Goal: Communication & Community: Share content

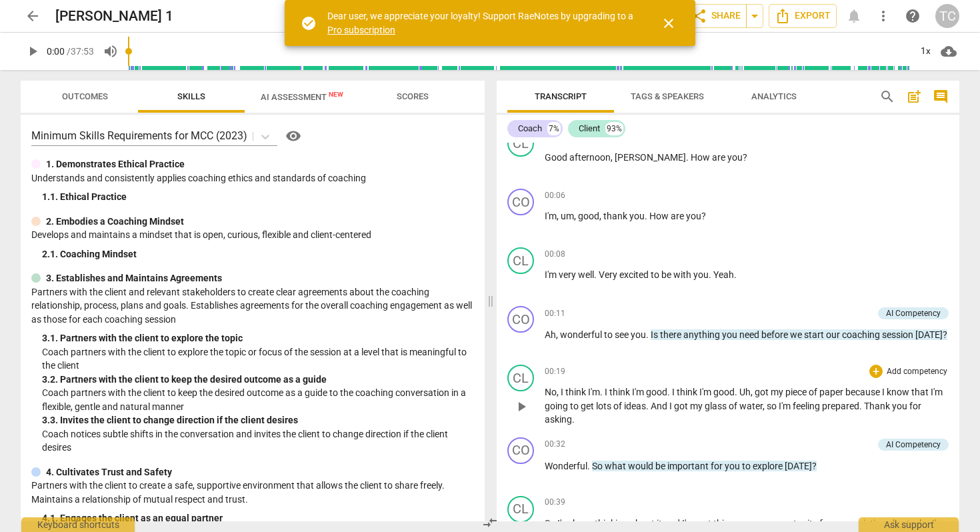
scroll to position [79, 0]
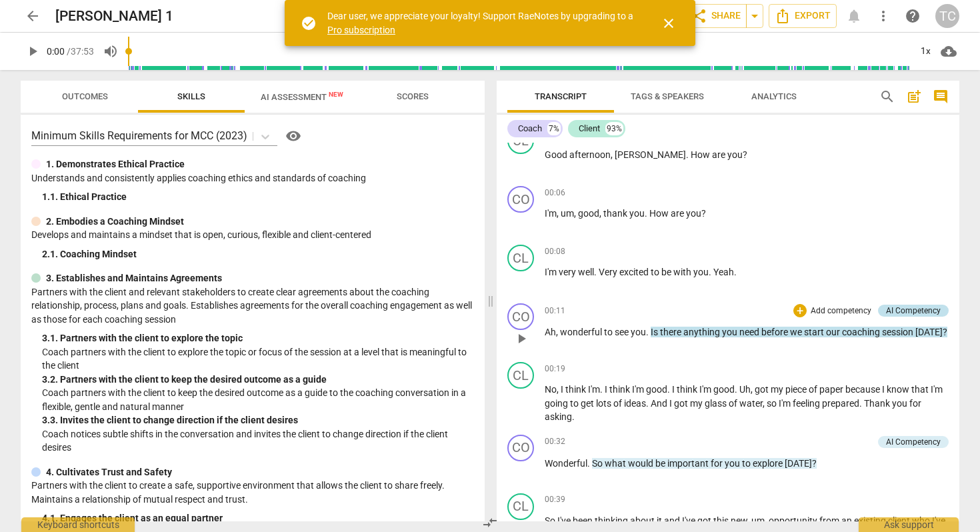
click at [902, 311] on div "AI Competency" at bounding box center [913, 311] width 55 height 12
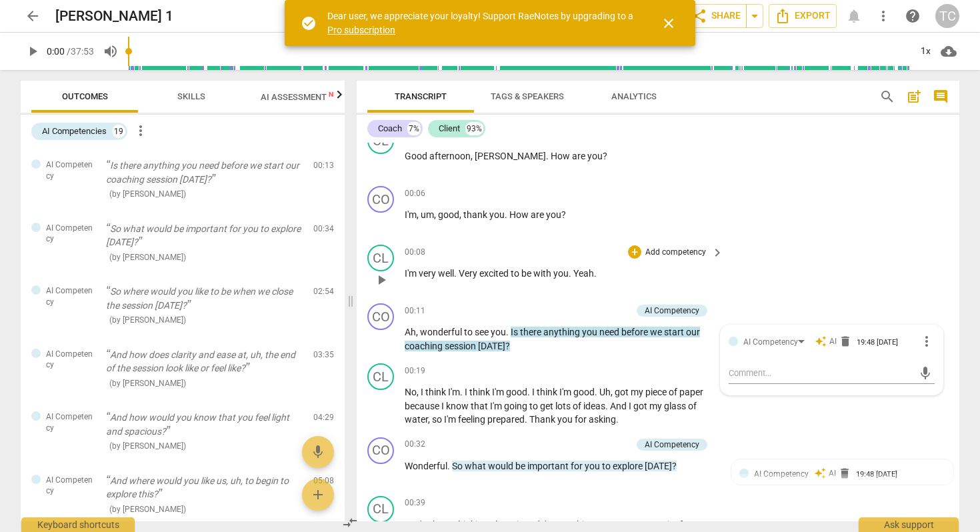
click at [907, 263] on div "CL play_arrow pause 00:08 + Add competency keyboard_arrow_right I'm very well .…" at bounding box center [658, 268] width 603 height 59
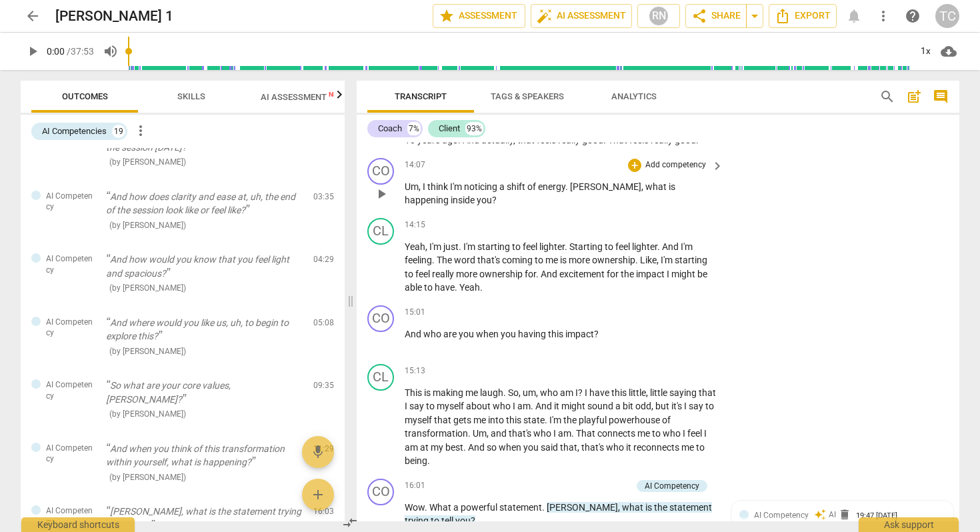
scroll to position [2626, 0]
click at [187, 97] on span "Skills" at bounding box center [191, 96] width 28 height 10
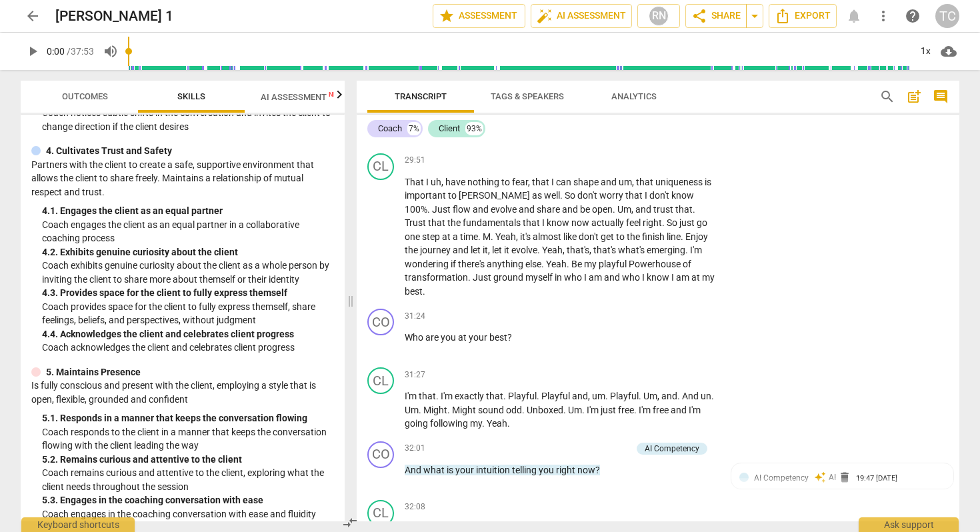
scroll to position [5043, 0]
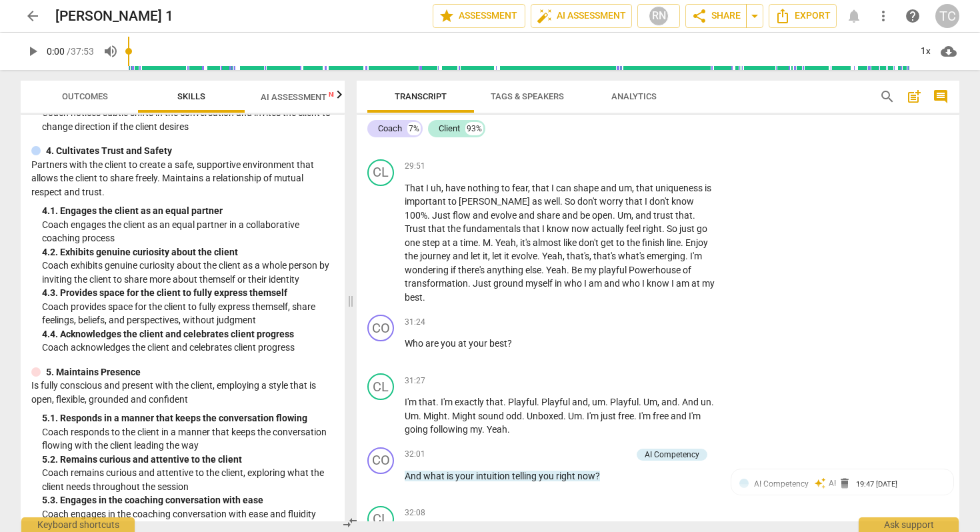
click at [884, 95] on span "search" at bounding box center [887, 97] width 16 height 16
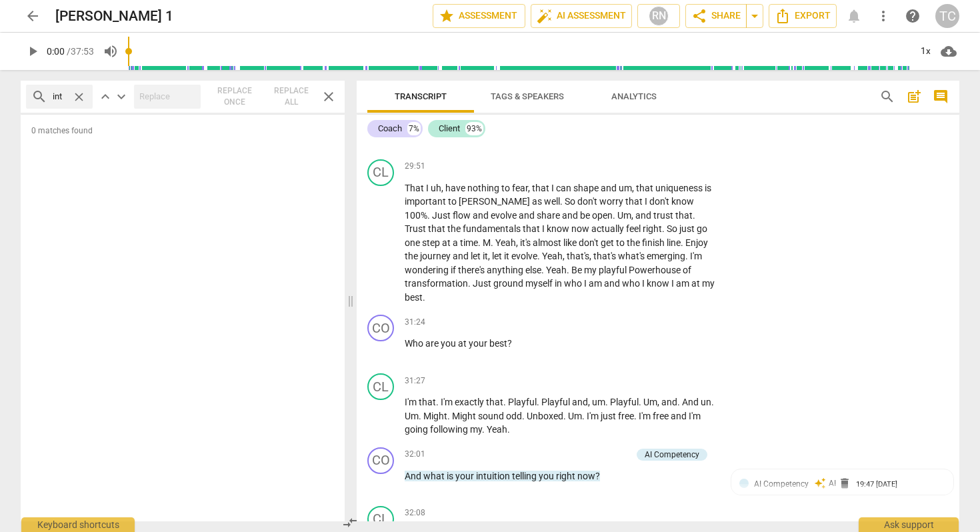
scroll to position [0, 0]
type input "i"
type input "intuition"
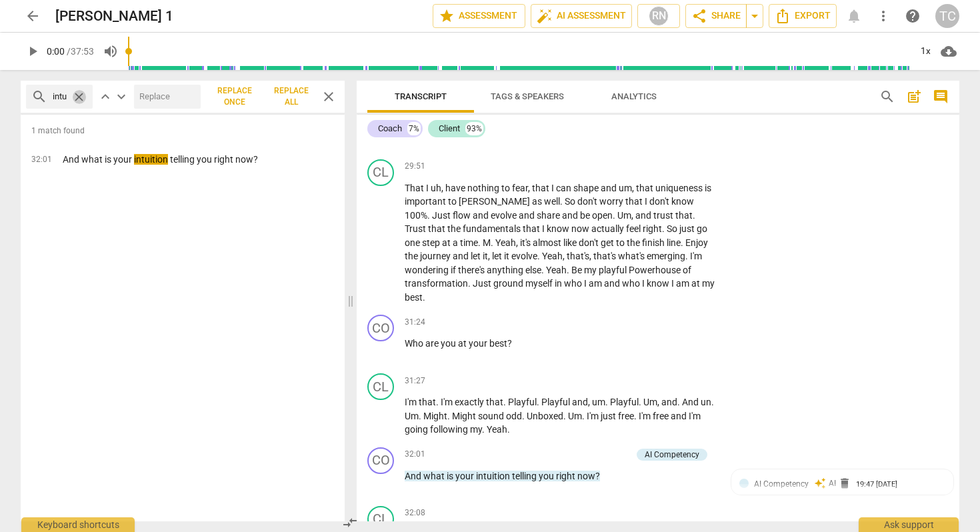
click at [77, 94] on span "close" at bounding box center [79, 97] width 14 height 14
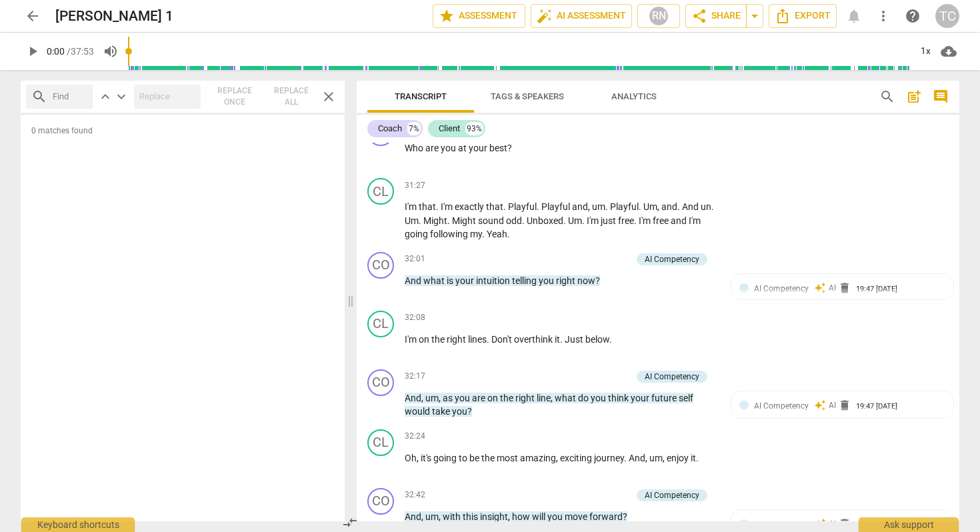
scroll to position [5238, 0]
click at [29, 14] on span "arrow_back" at bounding box center [33, 16] width 16 height 16
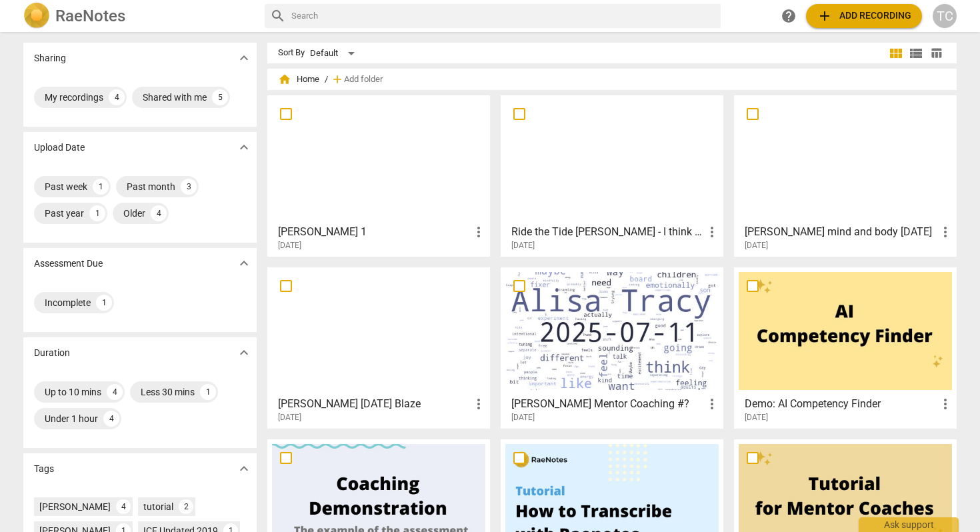
click at [830, 169] on div at bounding box center [845, 159] width 213 height 118
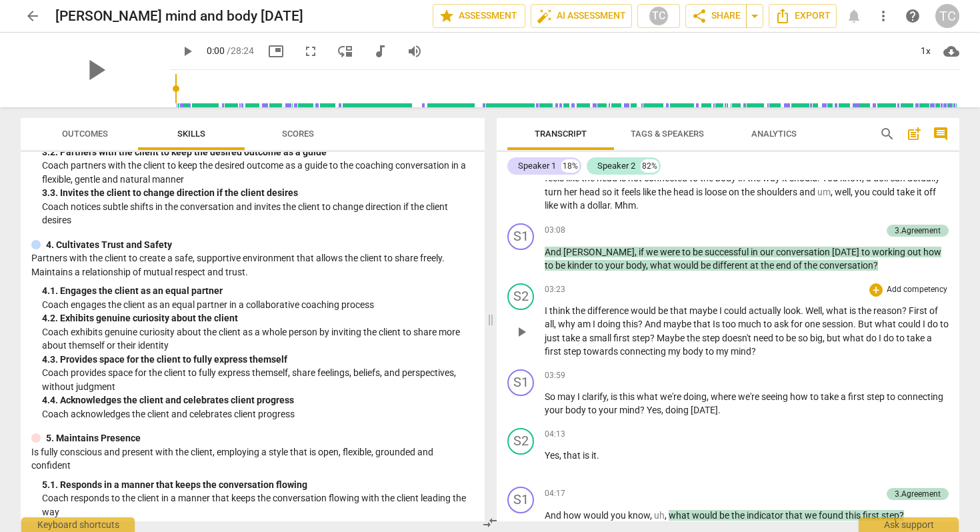
scroll to position [831, 0]
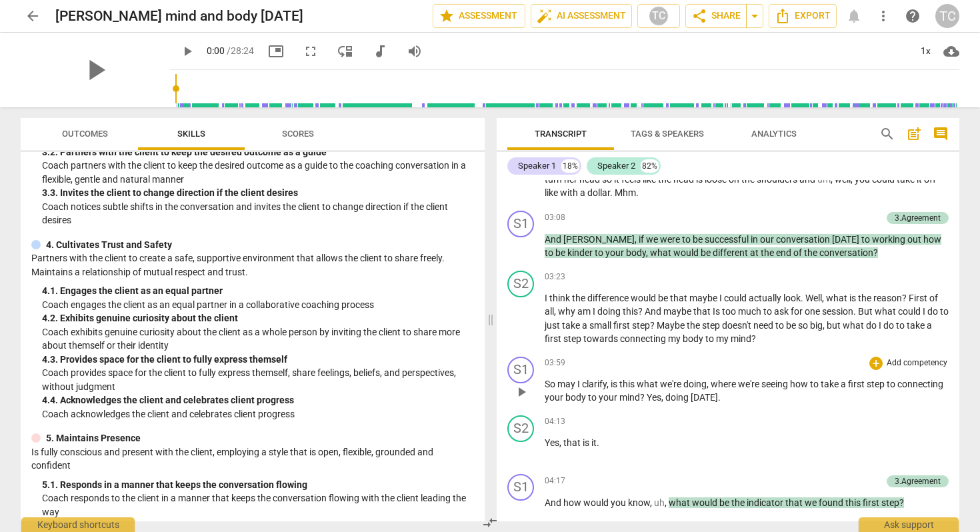
click at [611, 379] on span "," at bounding box center [609, 384] width 4 height 11
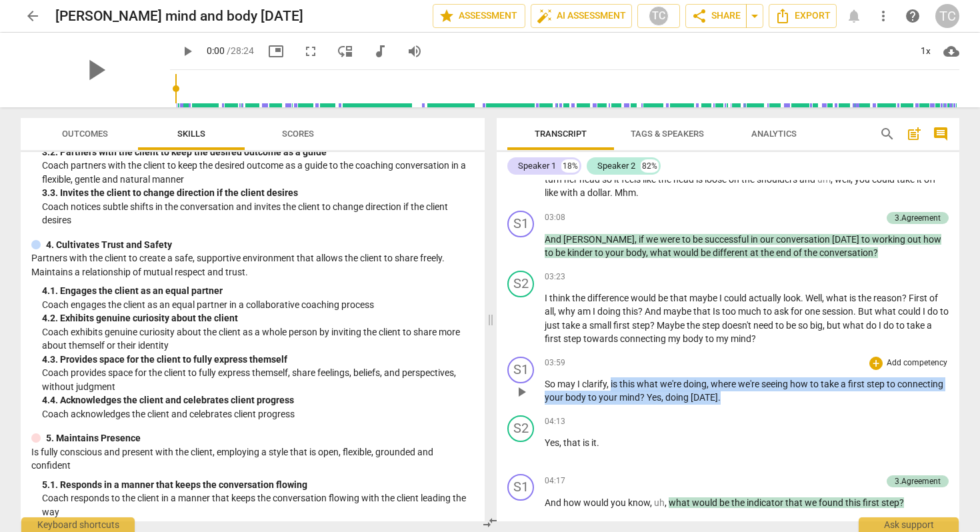
drag, startPoint x: 611, startPoint y: 372, endPoint x: 807, endPoint y: 390, distance: 197.5
click at [807, 390] on p "So may I clarify , is this what we're doing , where we're seeing how to take a …" at bounding box center [747, 390] width 404 height 27
click at [877, 357] on div "+" at bounding box center [875, 363] width 13 height 13
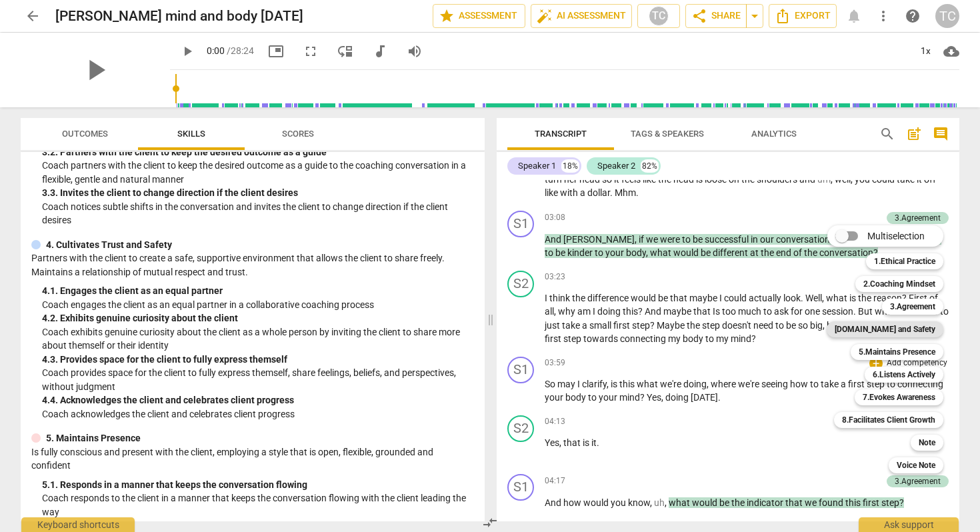
click at [890, 322] on b "[DOMAIN_NAME] and Safety" at bounding box center [885, 329] width 101 height 16
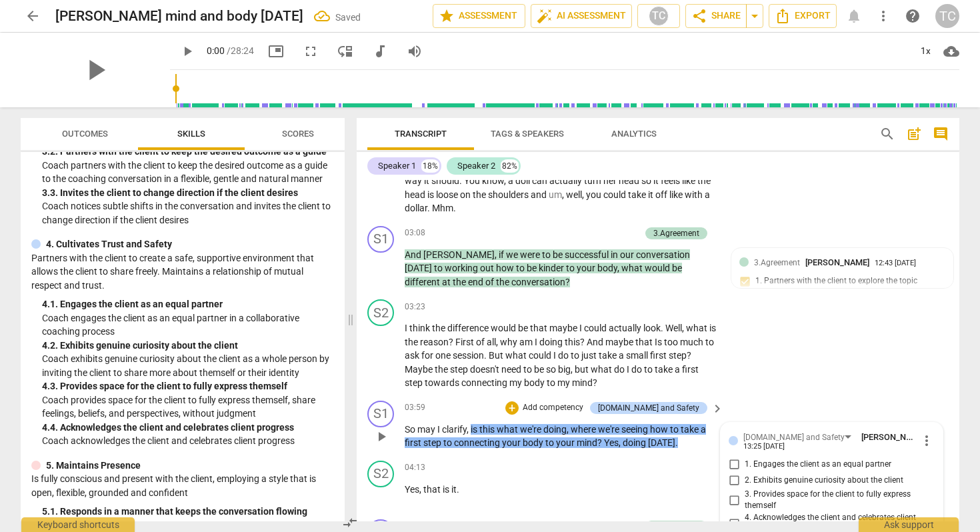
scroll to position [1068, 0]
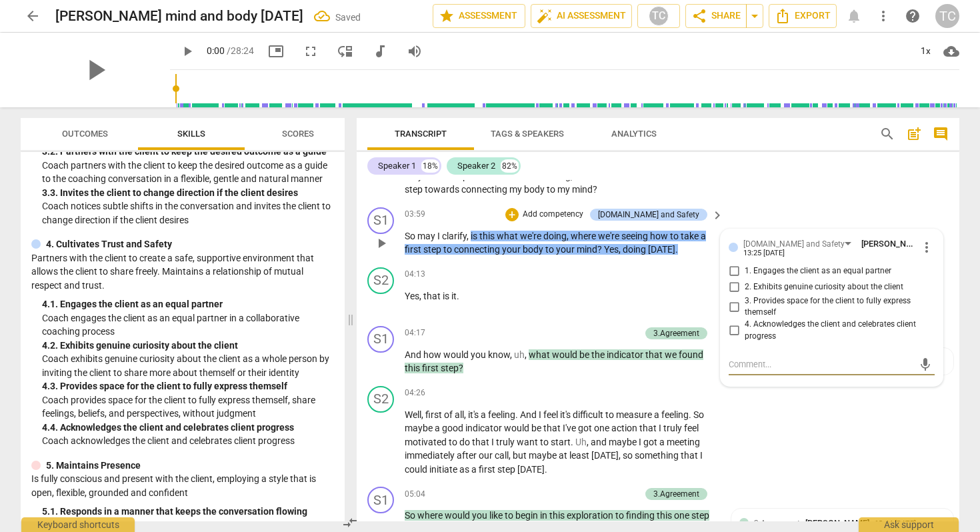
click at [729, 263] on input "1. Engages the client as an equal partner" at bounding box center [733, 271] width 21 height 16
checkbox input "true"
click at [782, 397] on div "S2 play_arrow pause 04:26 + Add competency keyboard_arrow_right Well , first of…" at bounding box center [658, 431] width 603 height 101
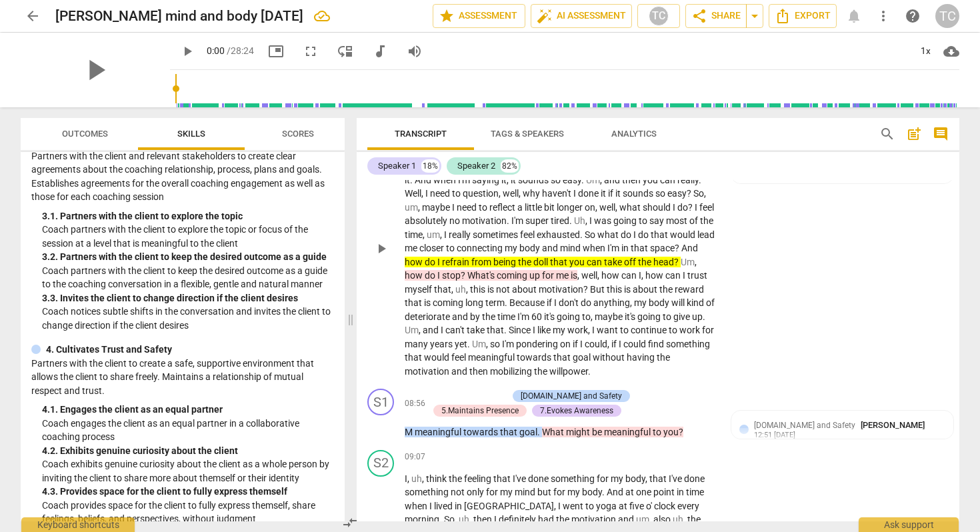
scroll to position [1658, 0]
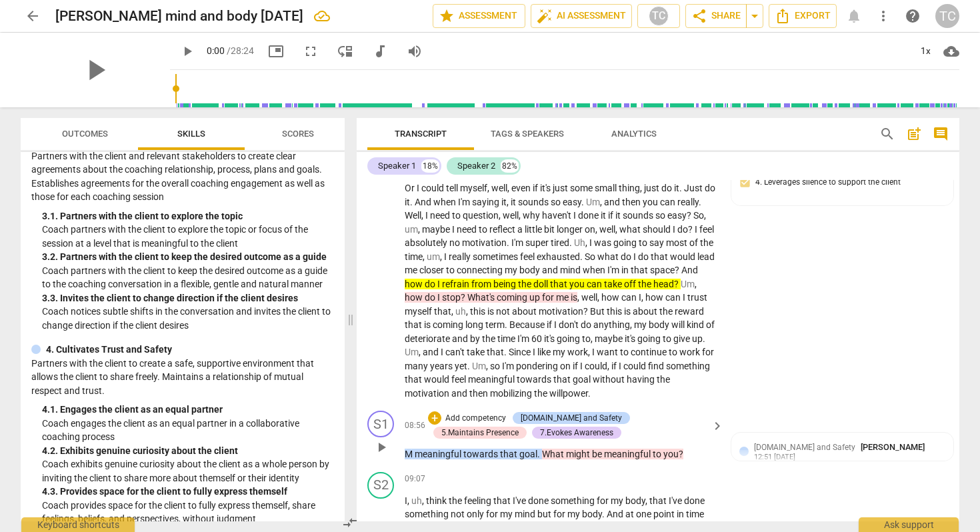
click at [459, 413] on p "Add competency" at bounding box center [475, 419] width 63 height 12
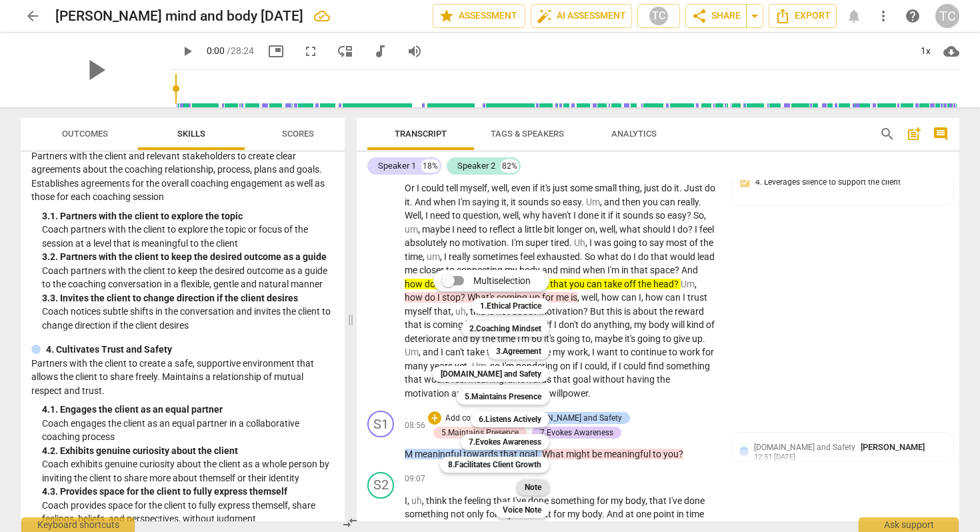
click at [535, 484] on b "Note" at bounding box center [533, 487] width 17 height 16
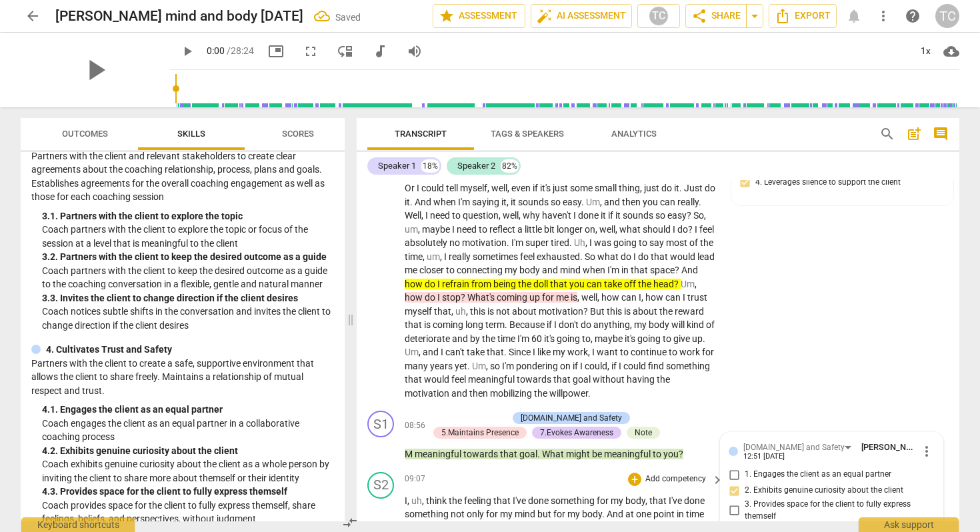
scroll to position [1862, 0]
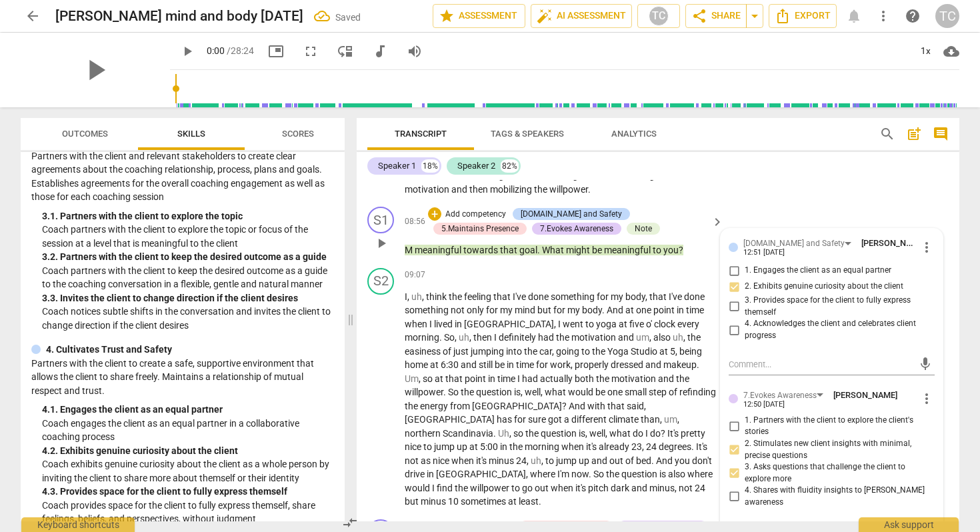
click at [888, 201] on div "S1 play_arrow pause 08:56 + Add competency [DOMAIN_NAME] and Safety 5.Maintains…" at bounding box center [658, 231] width 603 height 61
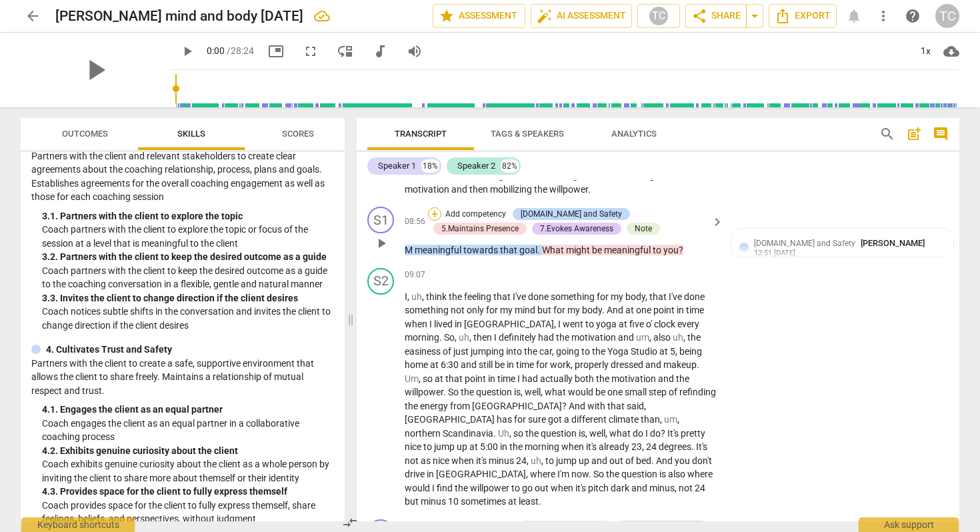
click at [435, 207] on div "+" at bounding box center [434, 213] width 13 height 13
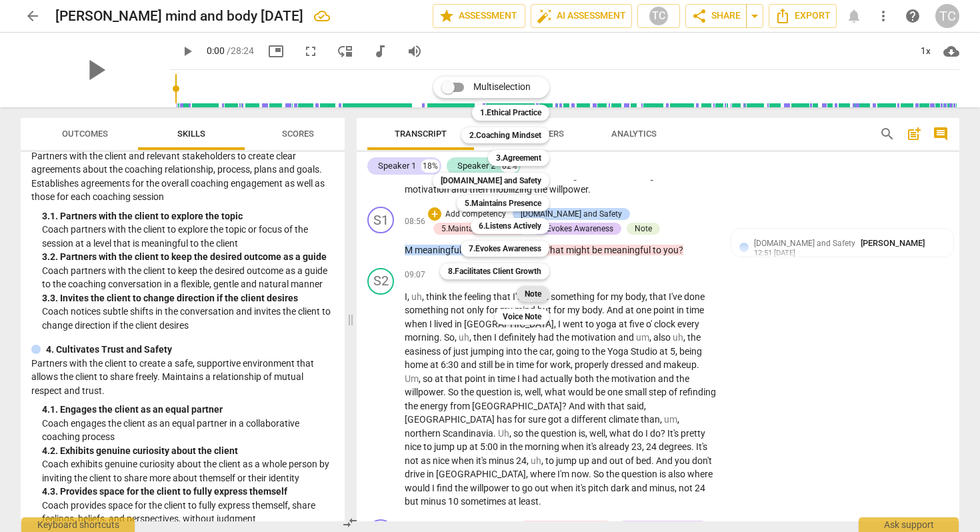
click at [534, 289] on b "Note" at bounding box center [533, 294] width 17 height 16
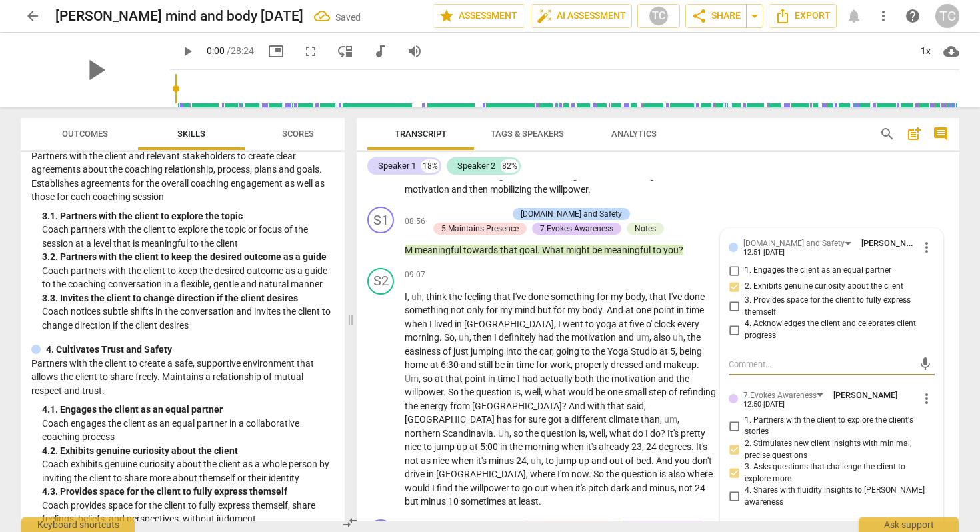
type textarea "g"
type textarea "ge"
type textarea "gen"
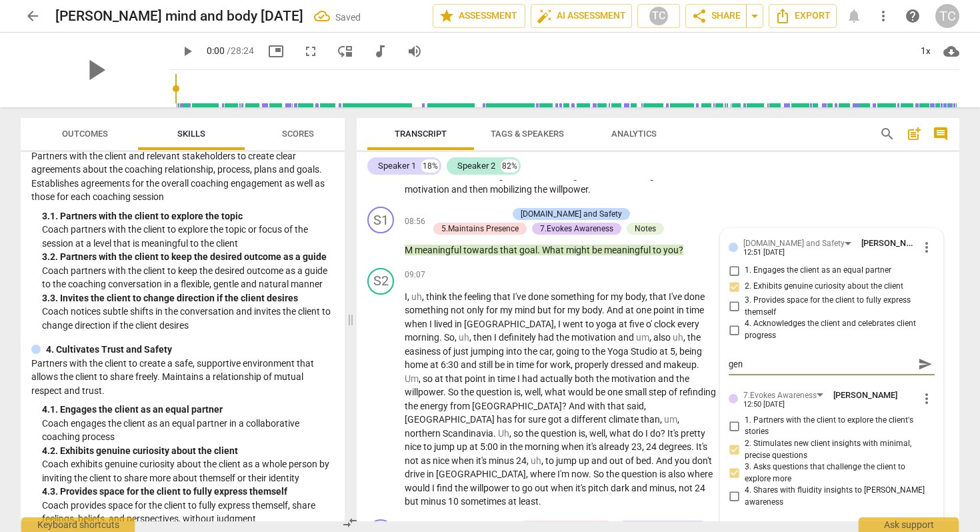
type textarea "gene"
type textarea "gener"
type textarea "gene"
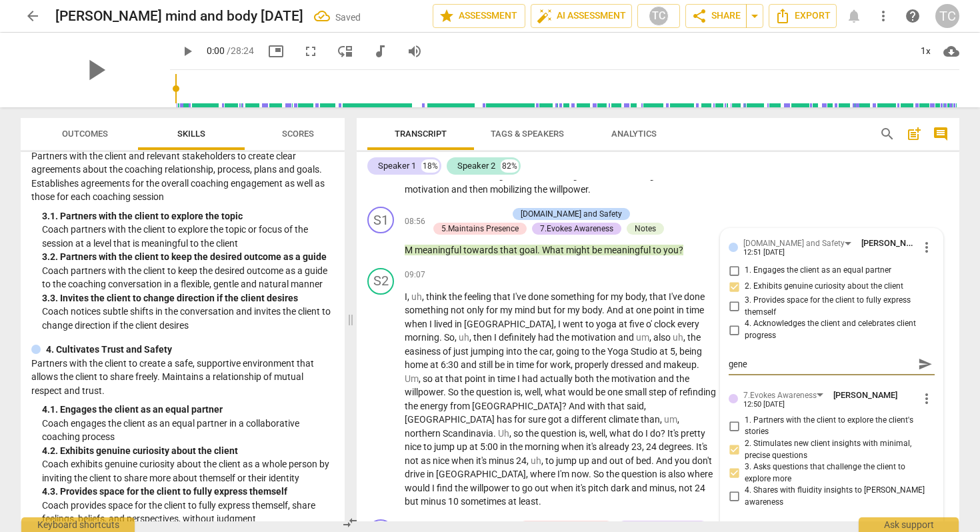
type textarea "gen"
type textarea "ge"
type textarea "g"
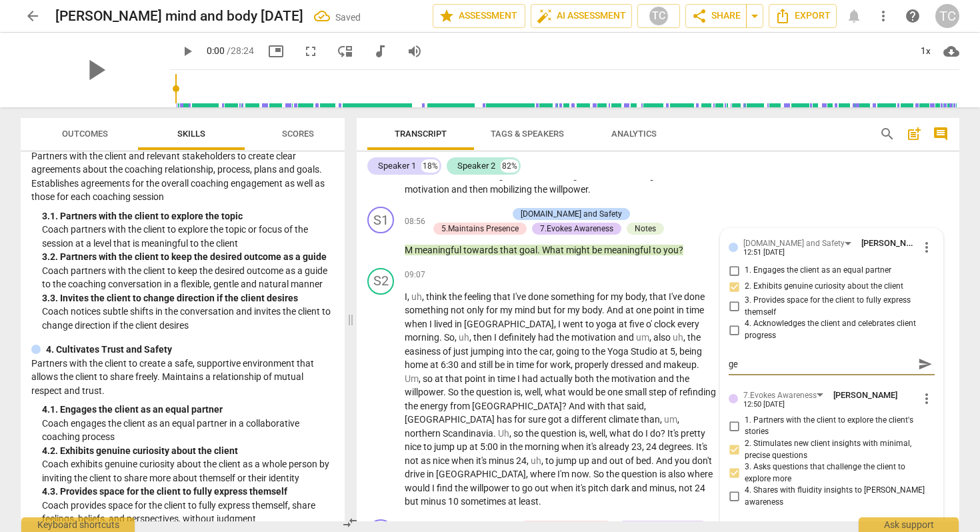
type textarea "g"
type textarea "D"
type textarea "DI"
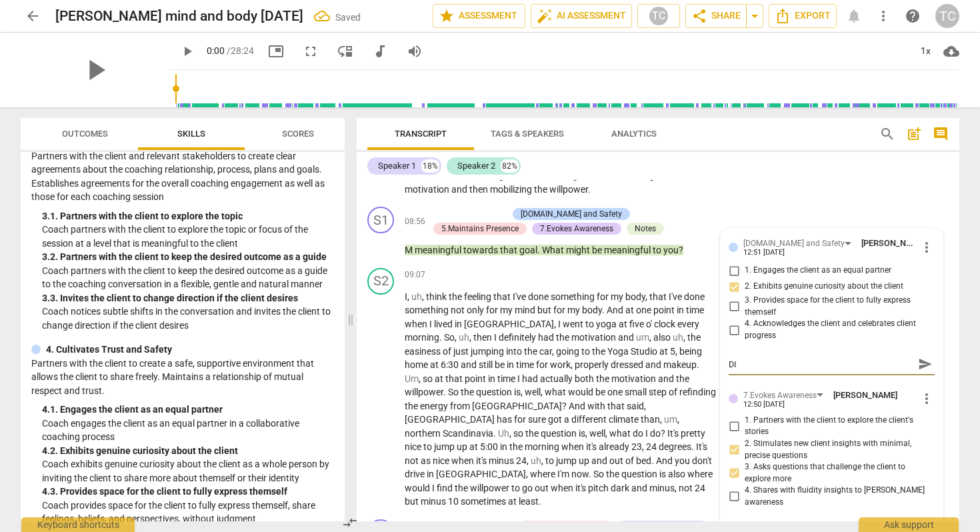
type textarea "DIF"
type textarea "DIFF"
type textarea "DIFFE"
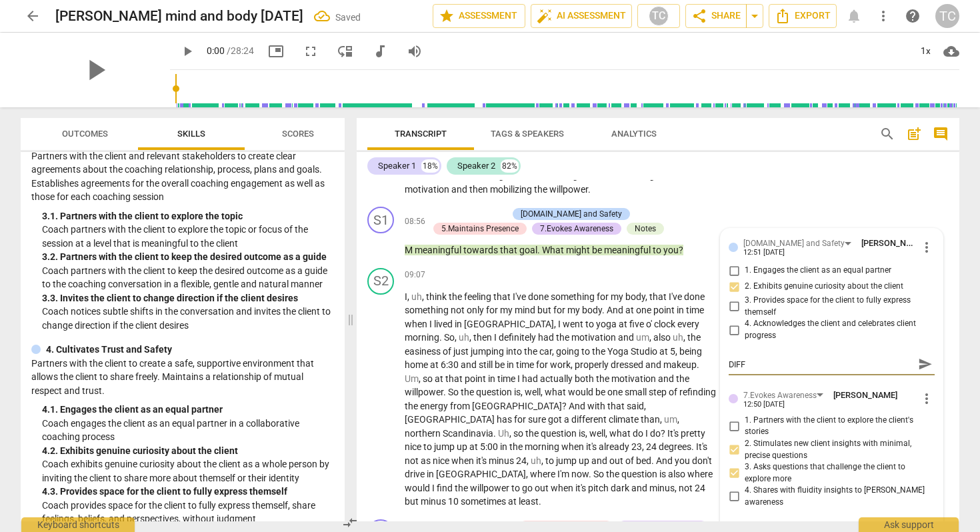
type textarea "DIFFE"
type textarea "DIFFER"
type textarea "DIFFERE"
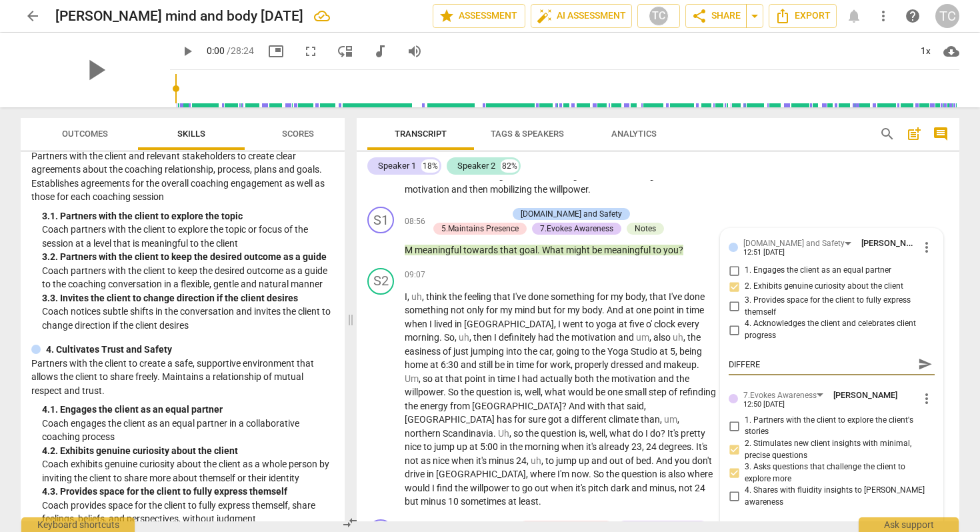
type textarea "DIFFEREN"
type textarea "DIFFERENT"
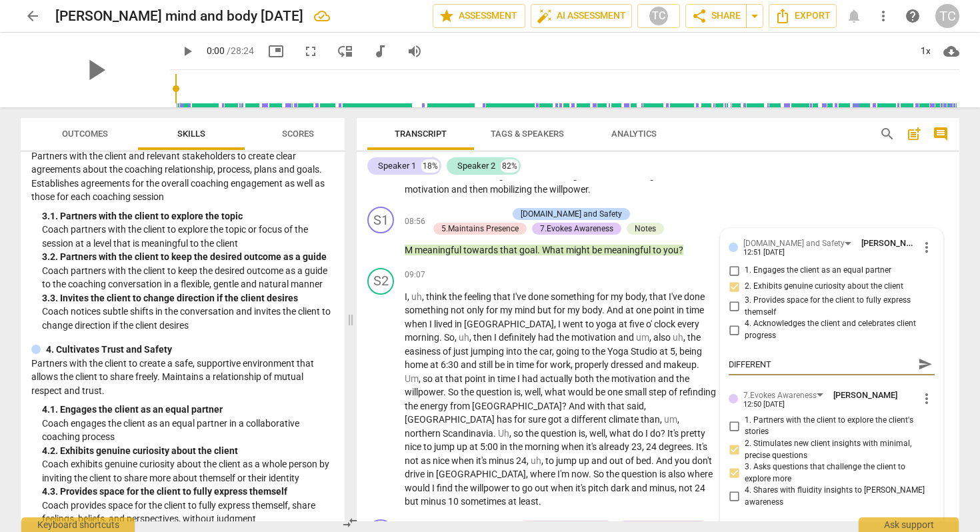
type textarea "DIFFERENT"
type textarea "DIFFERENT C"
type textarea "DIFFERENT CH"
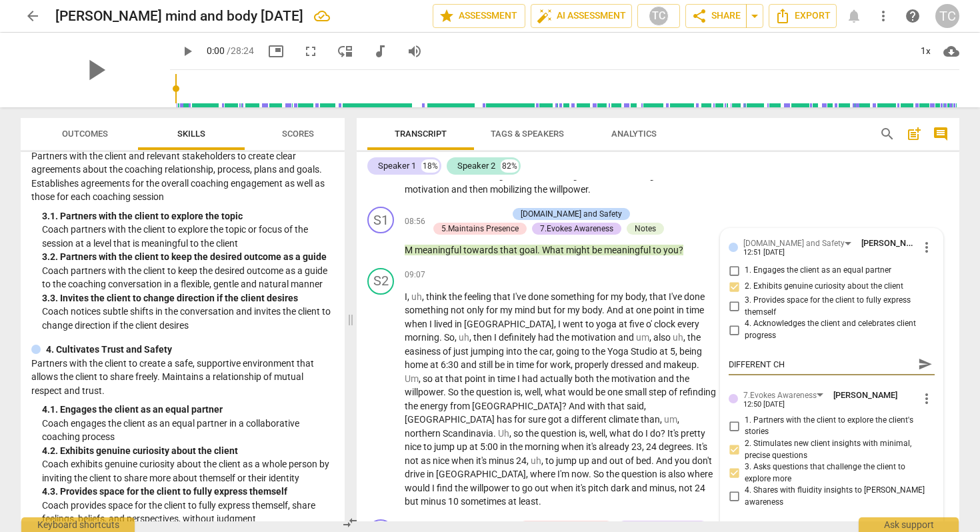
type textarea "DIFFERENT CHO"
type textarea "DIFFERENT [PERSON_NAME]"
type textarea "DIFFERENT CHOIC"
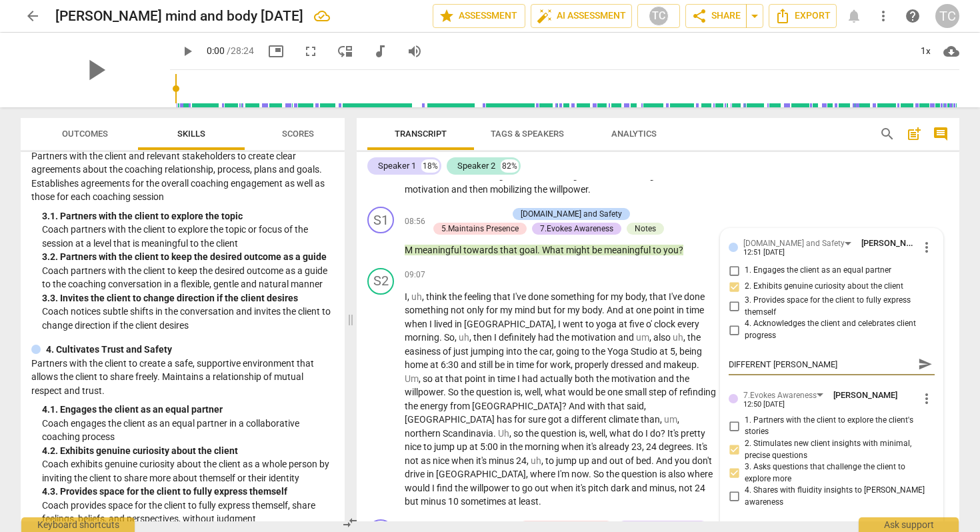
type textarea "DIFFERENT CHOIC"
type textarea "DIFFERENT CHOICE"
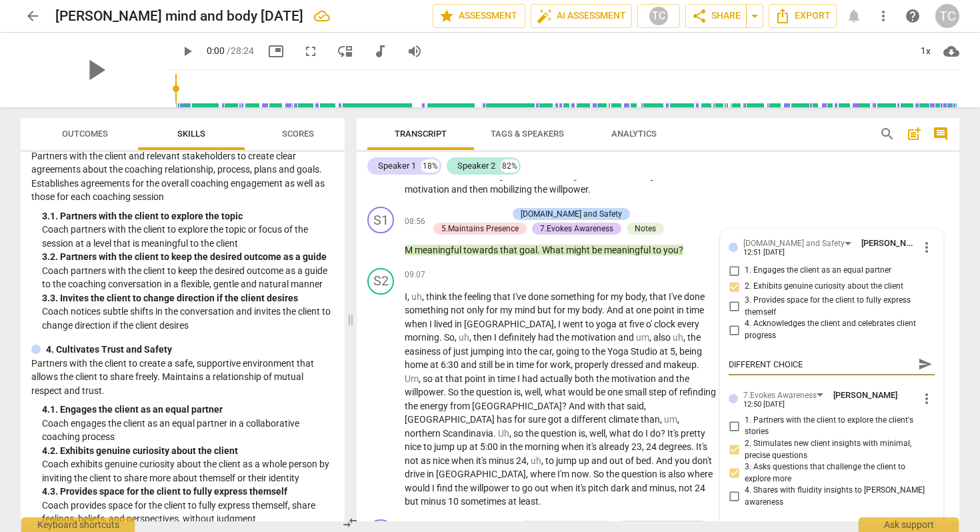
type textarea "DIFFERENT CHOICE P"
type textarea "DIFFERENT CHOICE PO"
type textarea "DIFFERENT CHOICE POI"
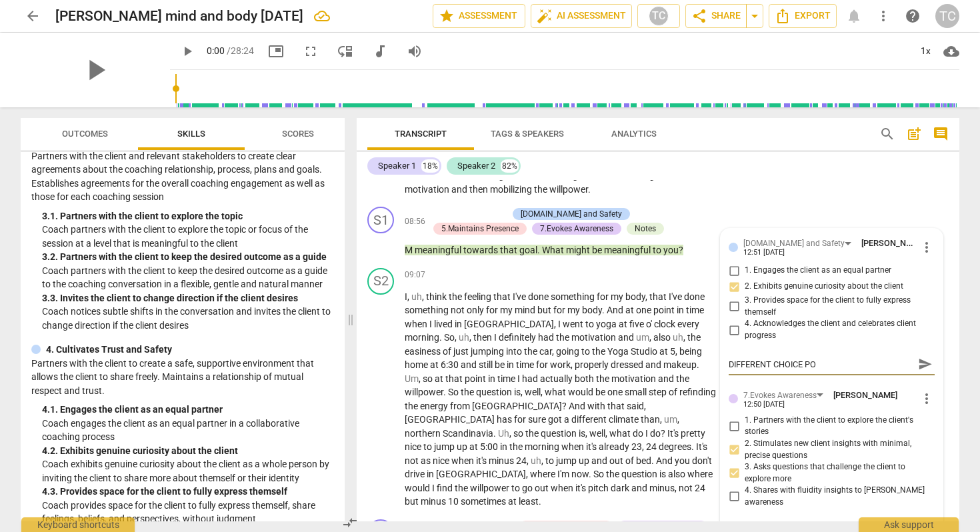
type textarea "DIFFERENT CHOICE POI"
type textarea "DIFFERENT CHOICE POIN"
type textarea "DIFFERENT CHOICE POINT"
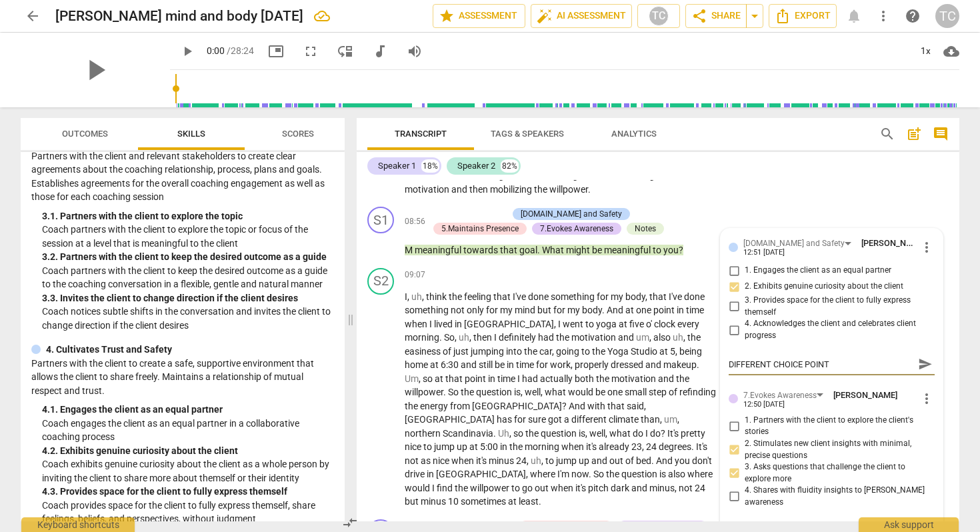
type textarea "DIFFERENT CHOICE POINT -"
type textarea "DIFFERENT CHOICE POINT - H"
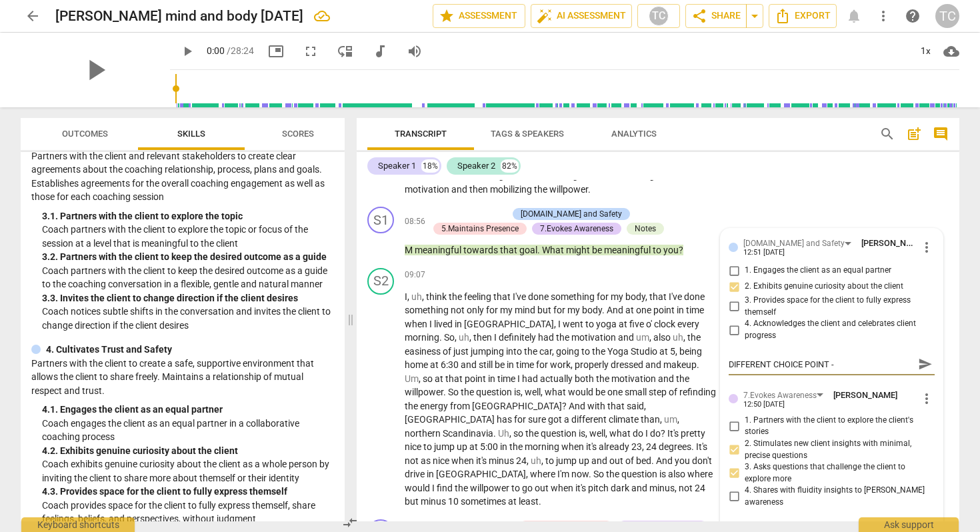
type textarea "DIFFERENT CHOICE POINT - H"
type textarea "DIFFERENT CHOICE POINT - HO"
type textarea "DIFFERENT CHOICE POINT - HOW"
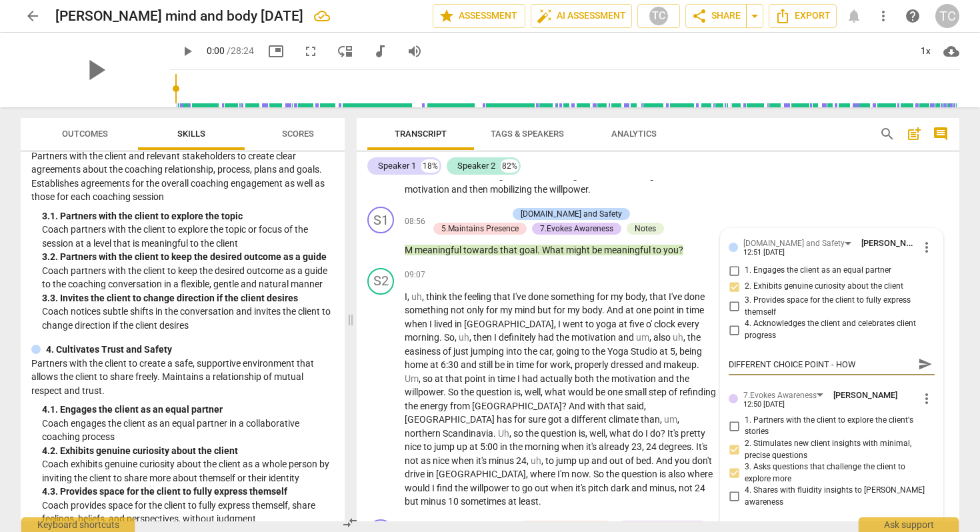
type textarea "DIFFERENT CHOICE POINT - HOW"
type textarea "DIFFERENT CHOICE POINT - HOW W"
type textarea "DIFFERENT CHOICE POINT - HOW WO"
type textarea "DIFFERENT CHOICE POINT - HOW WOU"
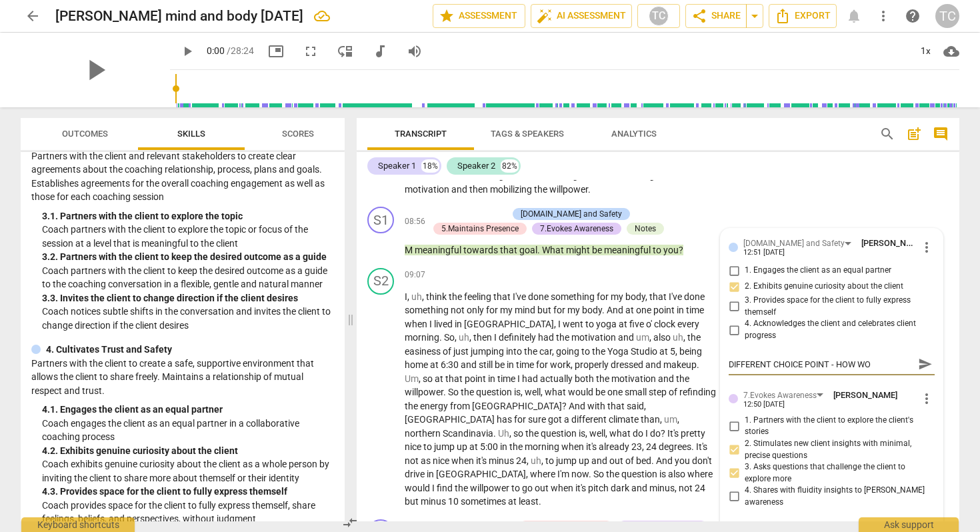
type textarea "DIFFERENT CHOICE POINT - HOW WOU"
type textarea "DIFFERENT CHOICE POINT - HOW WOUL"
type textarea "DIFFERENT CHOICE POINT - HOW WOULD"
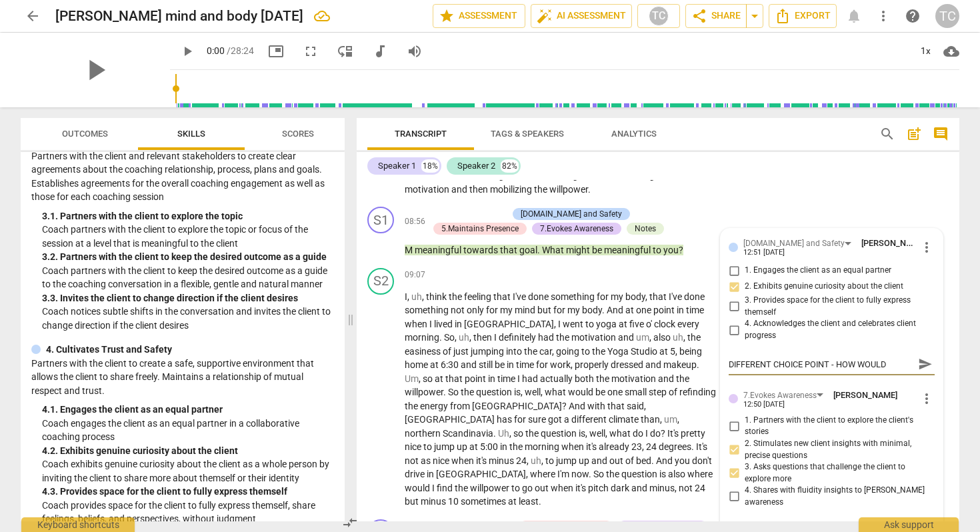
type textarea "DIFFERENT CHOICE POINT - HOW WOULD"
type textarea "DIFFERENT CHOICE POINT - HOW WOUL"
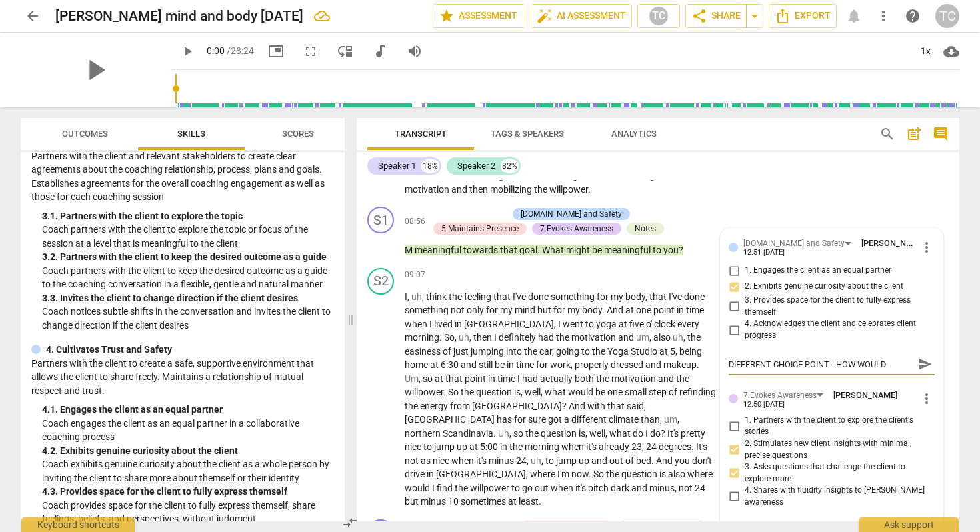
type textarea "DIFFERENT CHOICE POINT - HOW WOUL"
type textarea "DIFFERENT CHOICE POINT - HOW WOU"
type textarea "DIFFERENT CHOICE POINT - HOW WO"
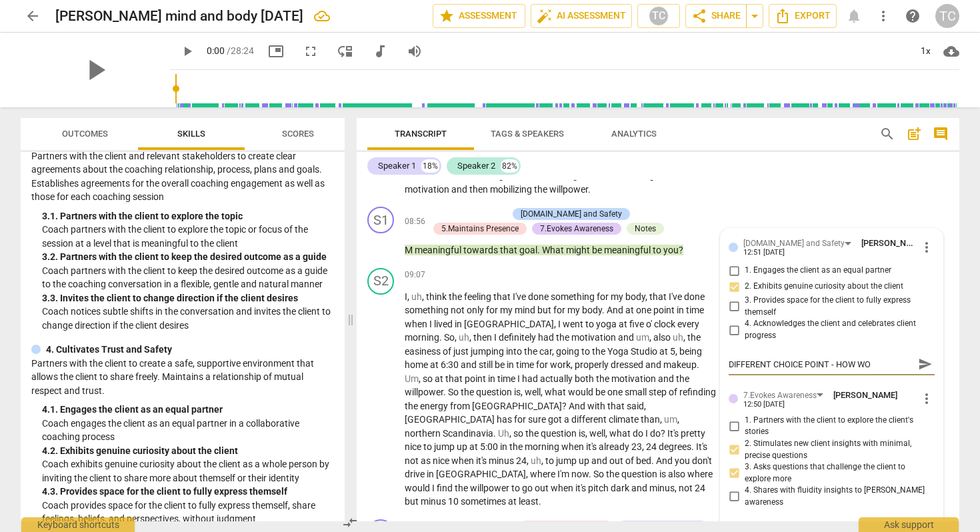
type textarea "DIFFERENT CHOICE POINT - HOW W"
type textarea "DIFFERENT CHOICE POINT - HOW"
type textarea "DIFFERENT CHOICE POINT - HOW C"
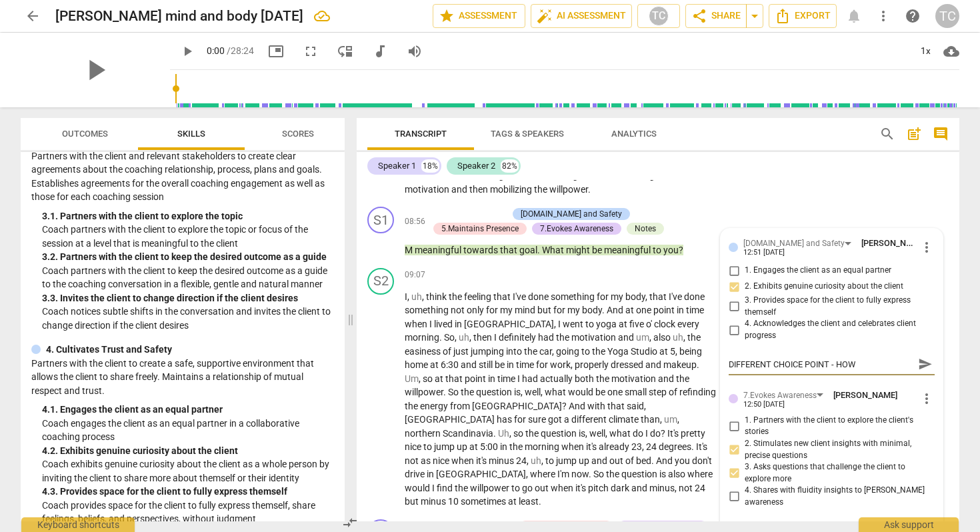
type textarea "DIFFERENT CHOICE POINT - HOW C"
type textarea "DIFFERENT CHOICE POINT - HOW CA"
type textarea "DIFFERENT CHOICE POINT - HOW CAN"
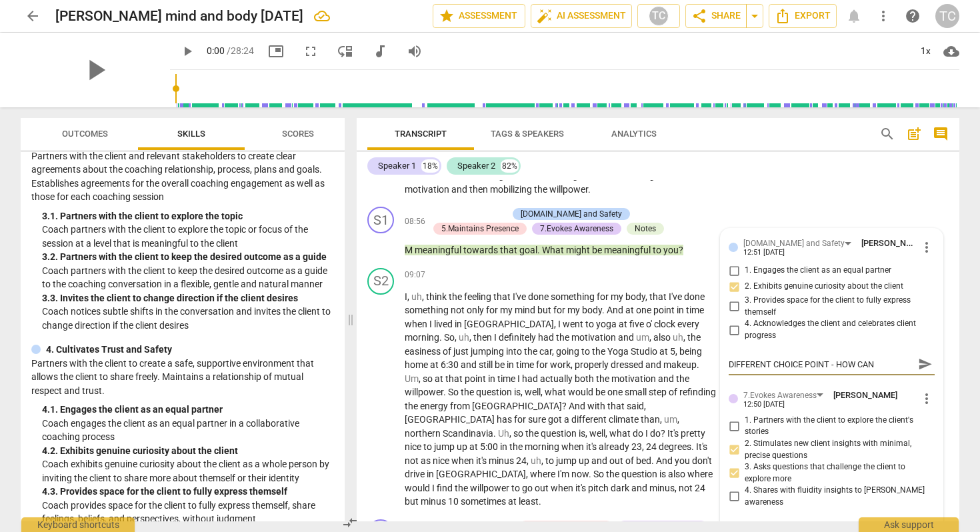
type textarea "DIFFERENT CHOICE POINT - HOW CAN"
type textarea "DIFFERENT CHOICE POINT - HOW CAN Y"
type textarea "DIFFERENT CHOICE POINT - HOW CAN YO"
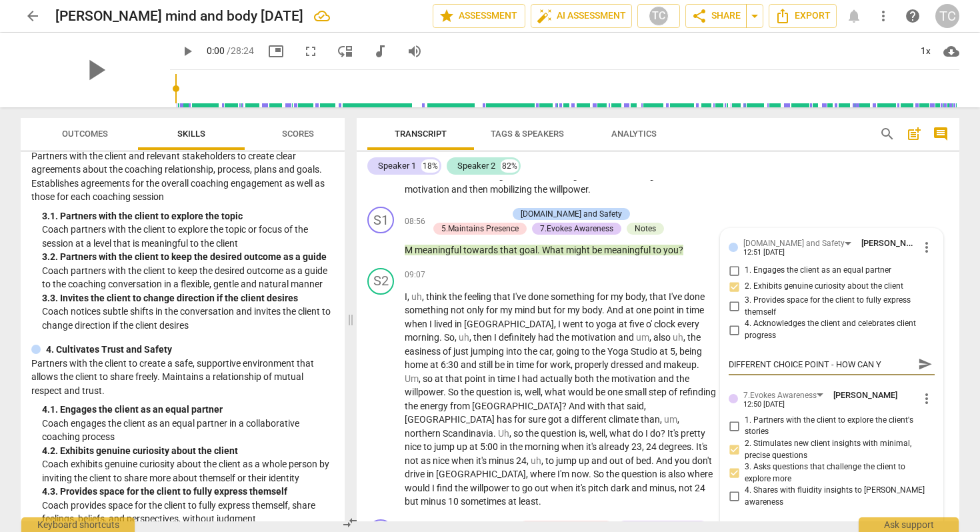
type textarea "DIFFERENT CHOICE POINT - HOW CAN YO"
type textarea "DIFFERENT CHOICE POINT - HOW CAN YOU"
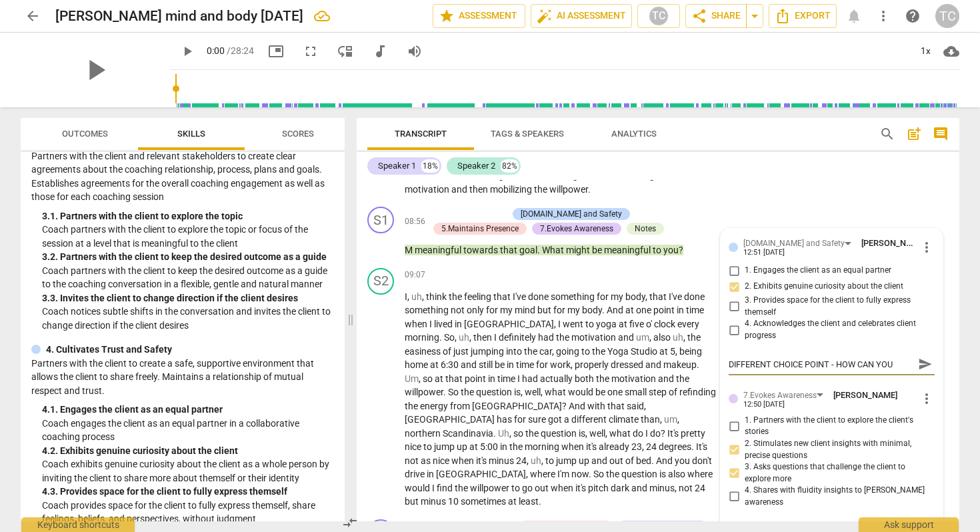
type textarea "DIFFERENT CHOICE POINT - HOW CAN YOU R"
type textarea "DIFFERENT CHOICE POINT - HOW CAN YOU RE"
type textarea "DIFFERENT CHOICE POINT - HOW CAN YOU REF"
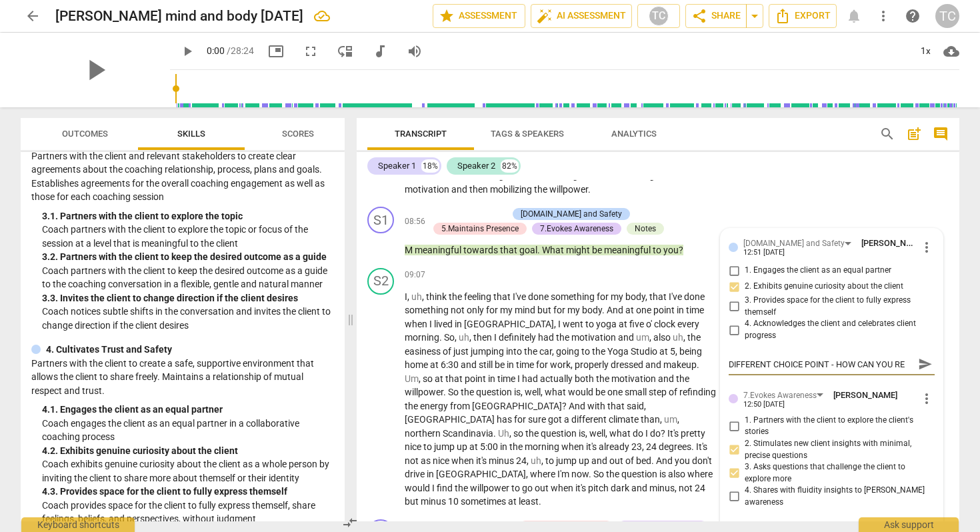
type textarea "DIFFERENT CHOICE POINT - HOW CAN YOU REF"
type textarea "DIFFERENT CHOICE POINT - HOW CAN YOU REFR"
type textarea "DIFFERENT CHOICE POINT - HOW CAN YOU REFRE"
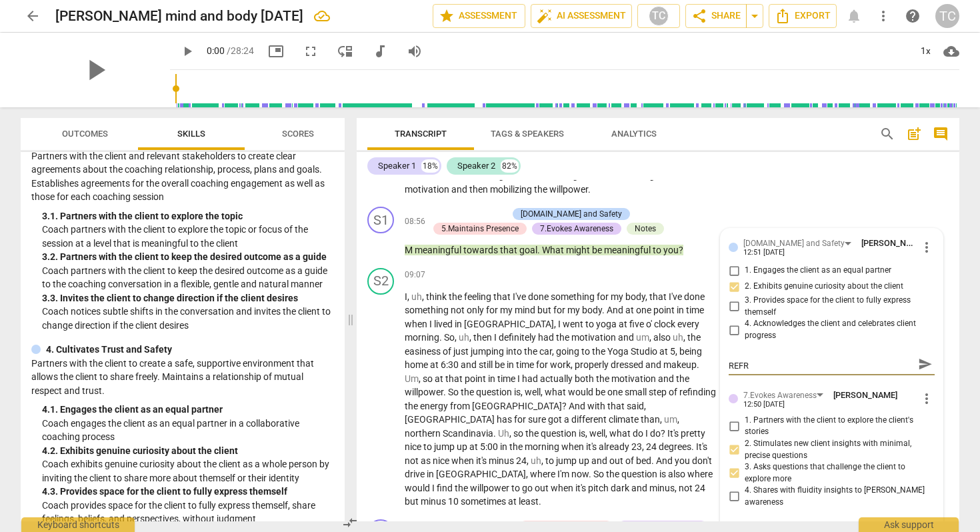
type textarea "DIFFERENT CHOICE POINT - HOW CAN YOU REFRE"
type textarea "DIFFERENT CHOICE POINT - HOW CAN YOU REFREA"
type textarea "DIFFERENT CHOICE POINT - HOW CAN YOU REFREAI"
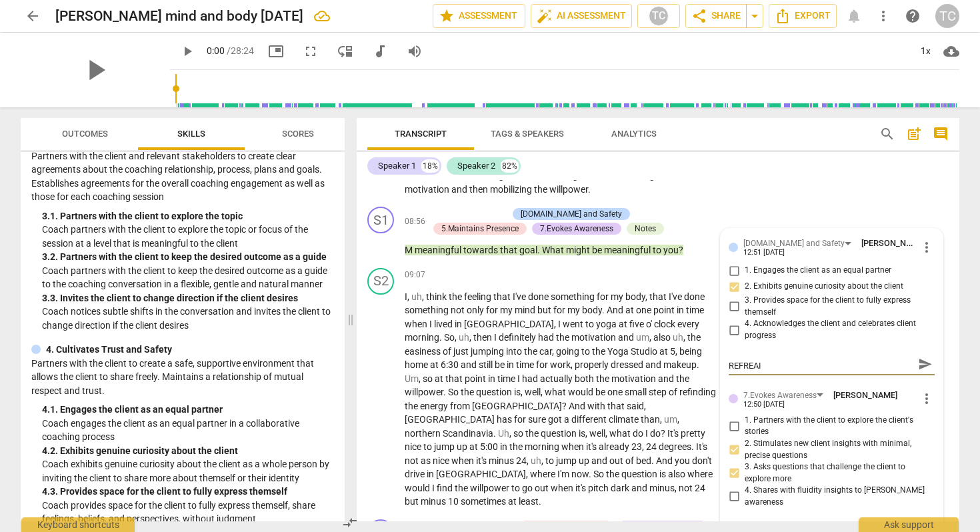
type textarea "DIFFERENT CHOICE POINT - HOW CAN YOU REFREAIN"
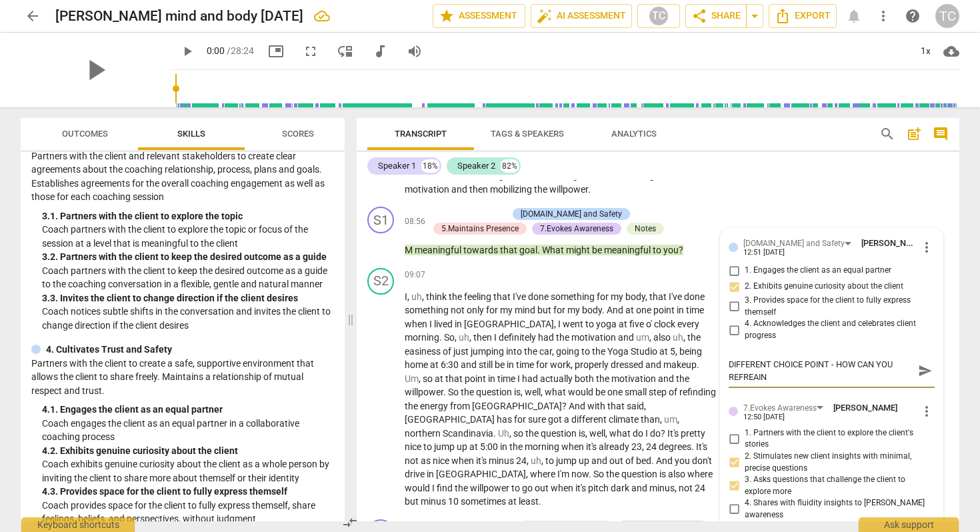
type textarea "DIFFERENT CHOICE POINT - HOW CAN YOU REFREAI"
type textarea "DIFFERENT CHOICE POINT - HOW CAN YOU REFREA"
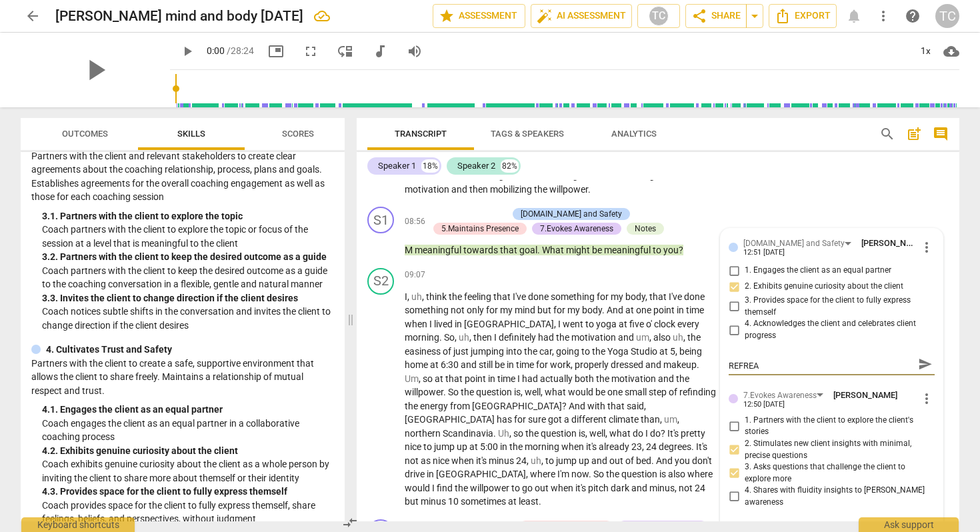
type textarea "DIFFERENT CHOICE POINT - HOW CAN YOU REFRE"
type textarea "DIFFERENT CHOICE POINT - HOW CAN YOU REFR"
type textarea "DIFFERENT CHOICE POINT - HOW CAN YOU REFRA"
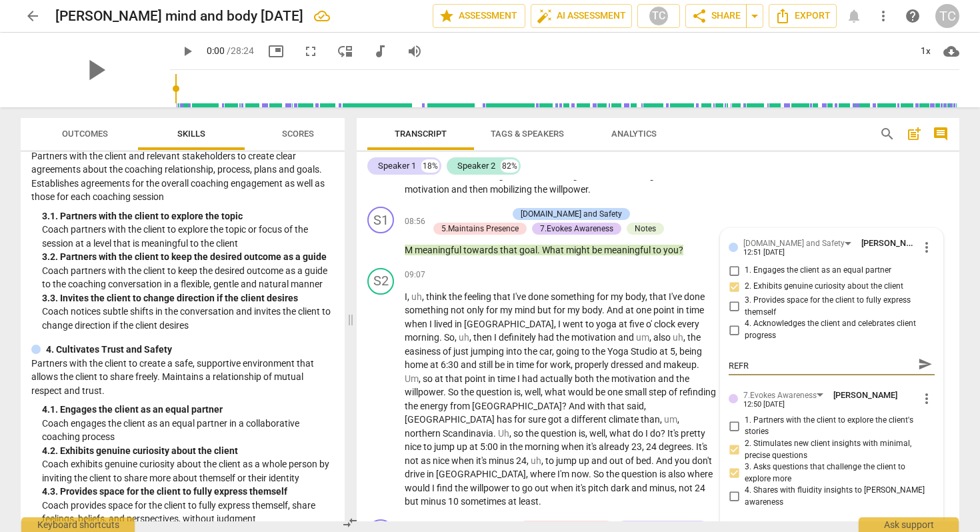
type textarea "DIFFERENT CHOICE POINT - HOW CAN YOU REFRA"
type textarea "DIFFERENT CHOICE POINT - HOW CAN YOU REFRAI"
type textarea "DIFFERENT CHOICE POINT - HOW CAN YOU REFRAIN"
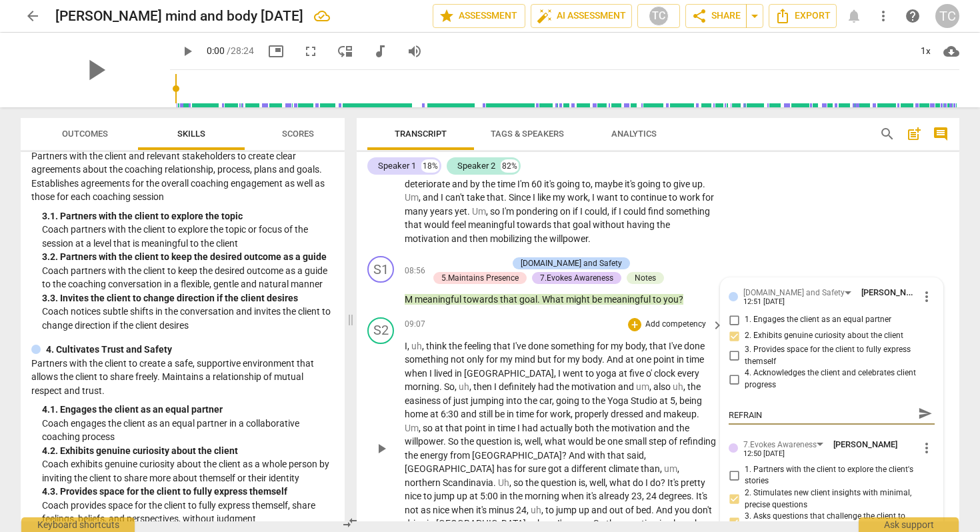
scroll to position [1816, 0]
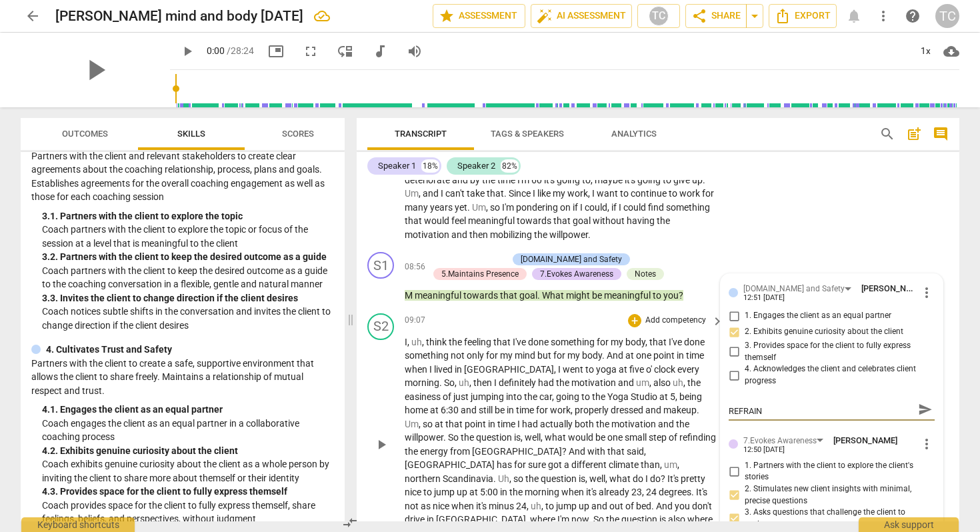
type textarea "DIFFERENT CHOICE POINT - HOW CAN YOU REFRAIN"
type textarea "DIFFERENT CHOICE POINT - HOW CAN YOU REFRAIN F"
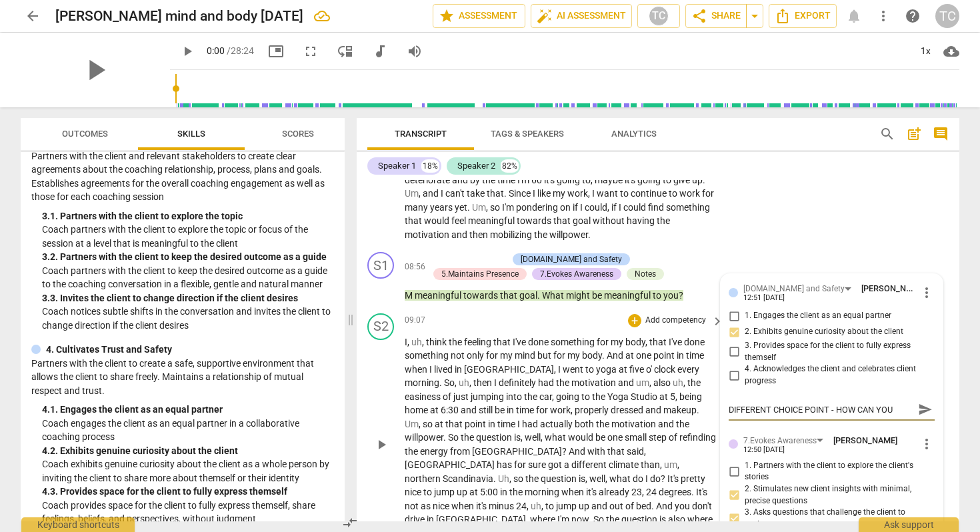
type textarea "DIFFERENT CHOICE POINT - HOW CAN YOU REFRAIN FR"
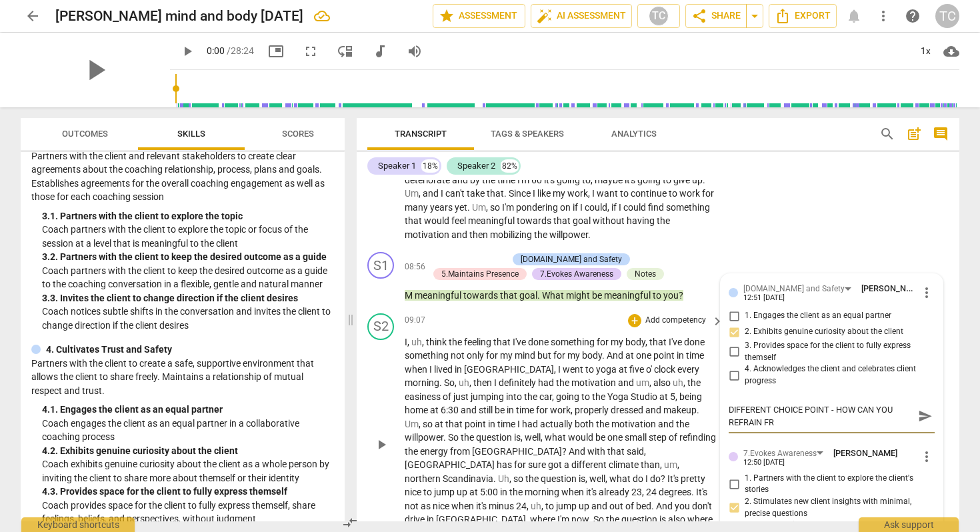
type textarea "DIFFERENT CHOICE POINT - HOW CAN YOU REFRAIN FRO"
type textarea "DIFFERENT CHOICE POINT - HOW CAN YOU REFRAIN FROM"
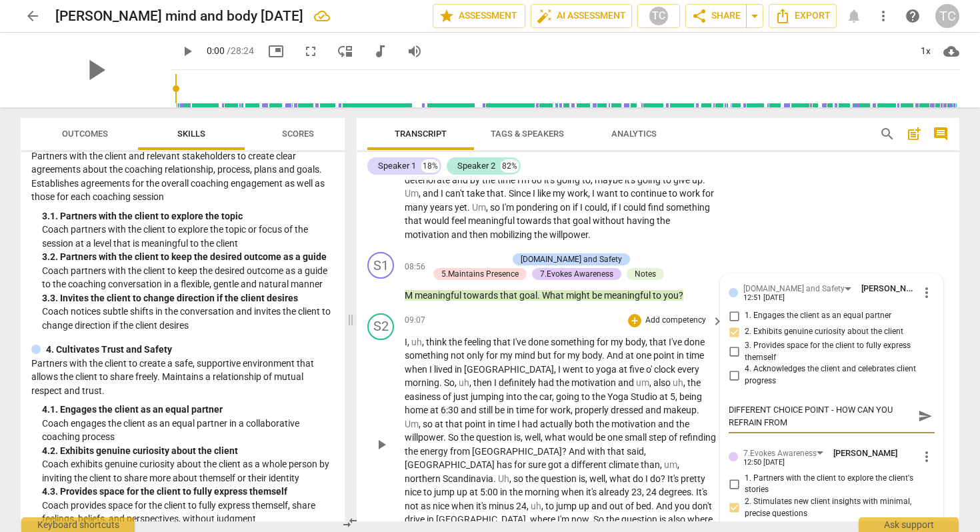
type textarea "DIFFERENT CHOICE POINT - HOW CAN YOU REFRAIN FROM"
type textarea "DIFFERENT CHOICE POINT - HOW CAN YOU REFRAIN FROM B"
type textarea "DIFFERENT CHOICE POINT - HOW CAN YOU REFRAIN FROM BE"
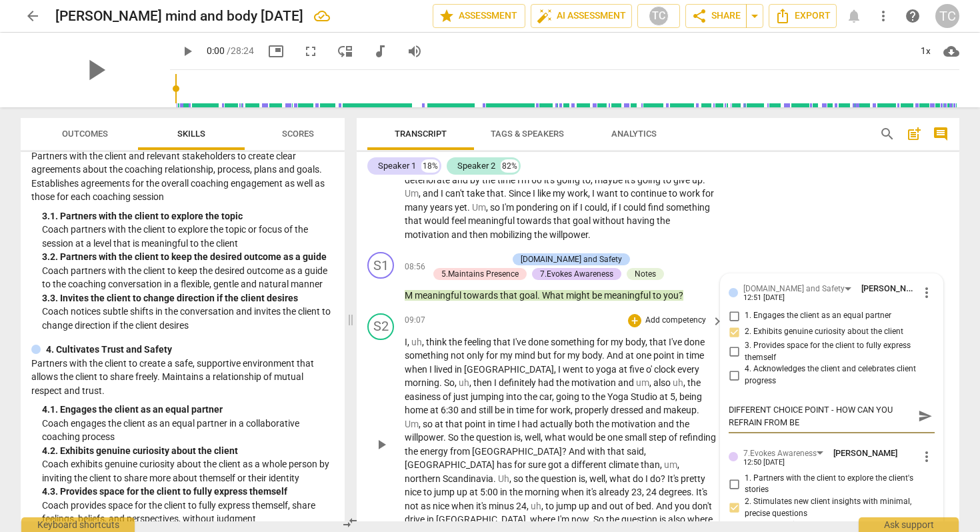
type textarea "DIFFERENT CHOICE POINT - HOW CAN YOU REFRAIN FROM BEI"
type textarea "DIFFERENT CHOICE POINT - HOW CAN YOU REFRAIN FROM BEIN"
type textarea "DIFFERENT CHOICE POINT - HOW CAN YOU REFRAIN FROM BEING"
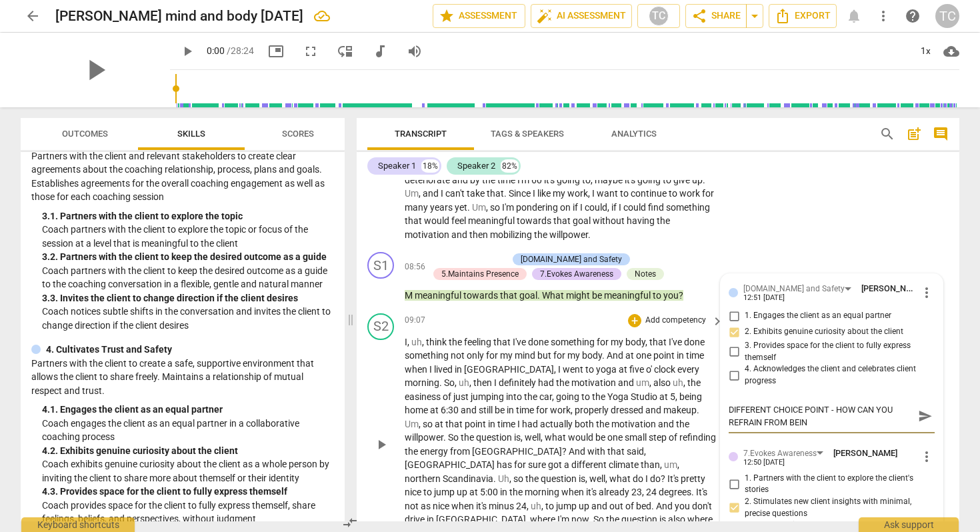
type textarea "DIFFERENT CHOICE POINT - HOW CAN YOU REFRAIN FROM BEING"
type textarea "DIFFERENT CHOICE POINT - HOW CAN YOU REFRAIN FROM BEING T"
type textarea "DIFFERENT CHOICE POINT - HOW CAN YOU REFRAIN FROM BEING TH"
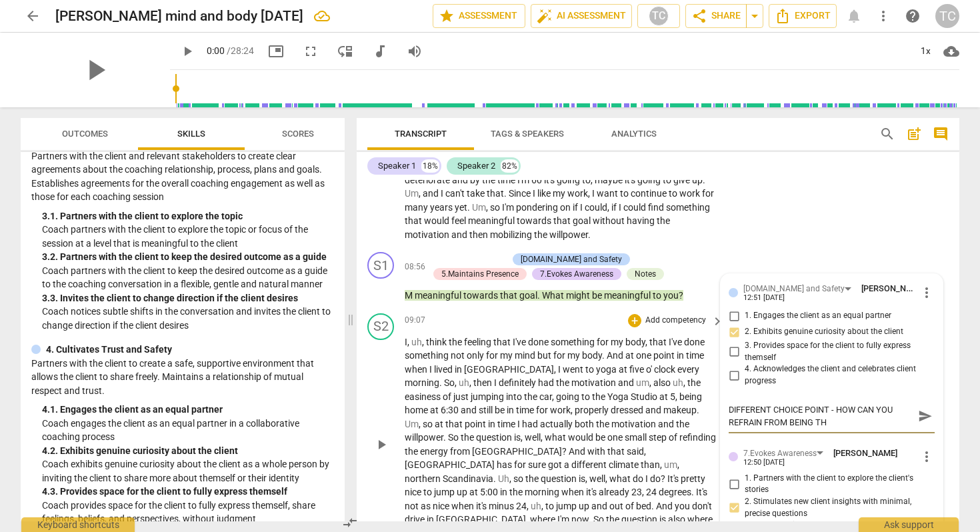
type textarea "DIFFERENT CHOICE POINT - HOW CAN YOU REFRAIN FROM BEING THE"
type textarea "DIFFERENT CHOICE POINT - HOW CAN YOU REFRAIN FROM BEING THE D"
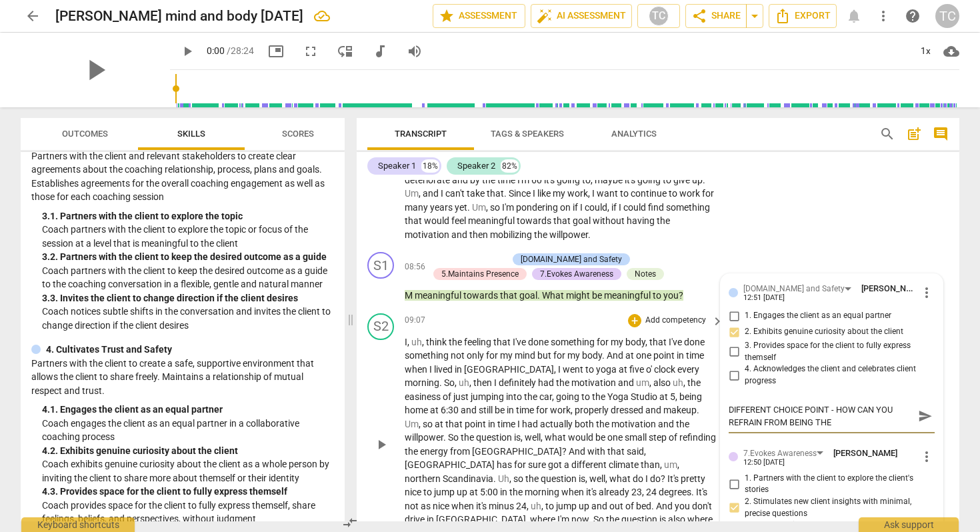
type textarea "DIFFERENT CHOICE POINT - HOW CAN YOU REFRAIN FROM BEING THE D"
type textarea "DIFFERENT CHOICE POINT - HOW CAN YOU REFRAIN FROM BEING THE DO"
type textarea "DIFFERENT CHOICE POINT - HOW CAN YOU REFRAIN FROM BEING THE DOL"
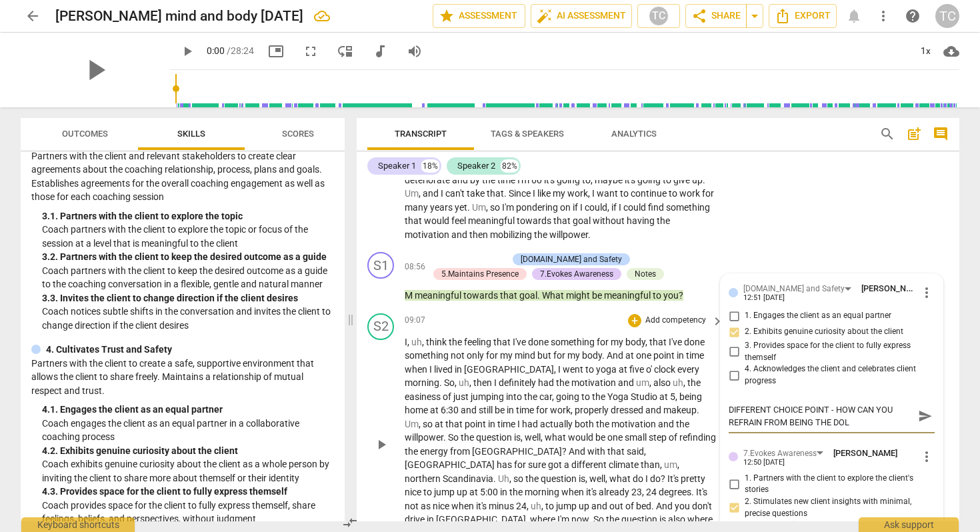
type textarea "DIFFERENT CHOICE POINT - HOW CAN YOU REFRAIN FROM BEING THE DOLL"
type textarea "DIFFERENT CHOICE POINT - HOW CAN YOU REFRAIN FROM BEING THE DOLL W"
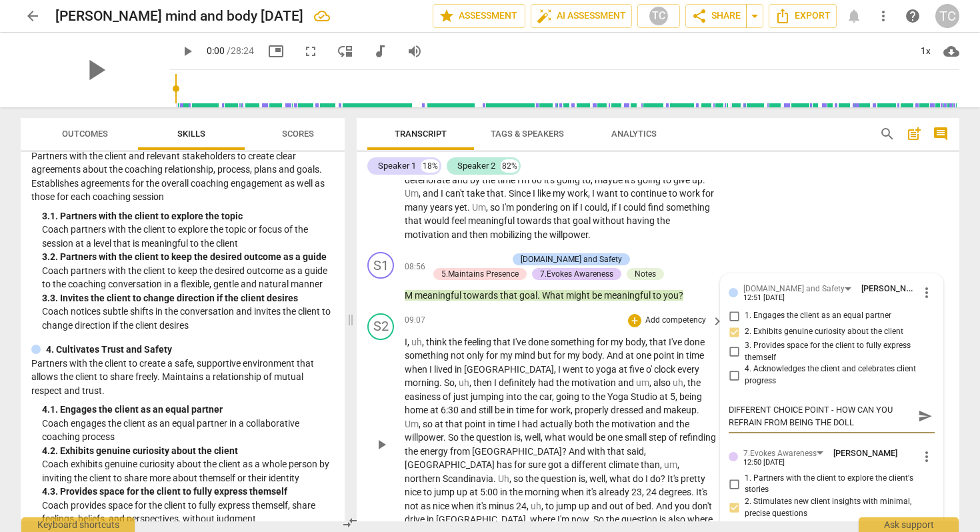
type textarea "DIFFERENT CHOICE POINT - HOW CAN YOU REFRAIN FROM BEING THE DOLL W"
type textarea "DIFFERENT CHOICE POINT - HOW CAN YOU REFRAIN FROM BEING THE DOLL WH"
type textarea "DIFFERENT CHOICE POINT - HOW CAN YOU REFRAIN FROM BEING THE DOLL WHO"
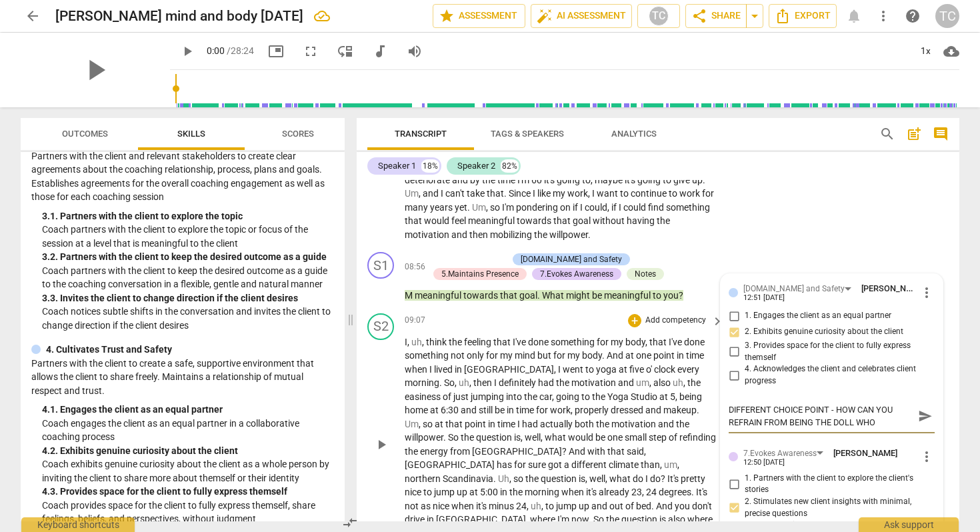
type textarea "DIFFERENT CHOICE POINT - HOW CAN YOU REFRAIN FROM BEING THE DOLL WHOS"
type textarea "DIFFERENT CHOICE POINT - HOW CAN YOU REFRAIN FROM BEING THE DOLL WHOSE"
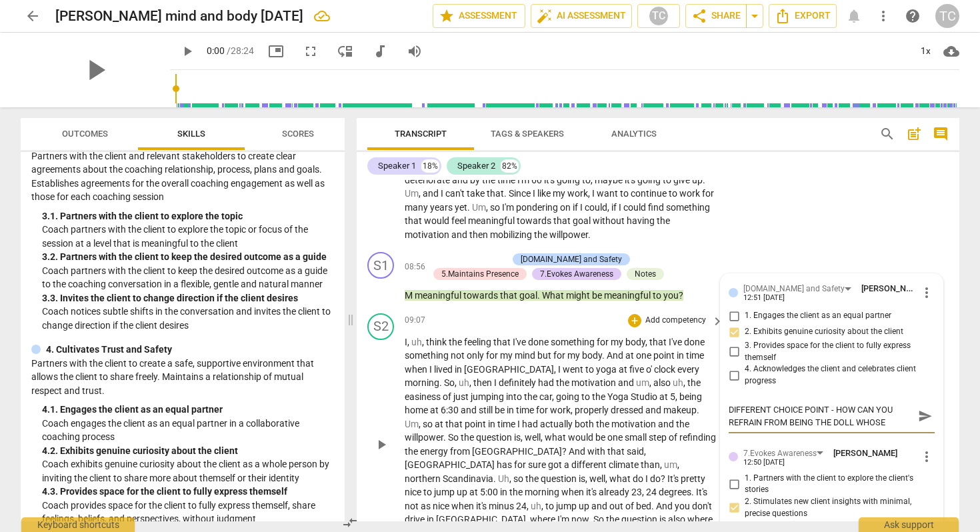
type textarea "DIFFERENT CHOICE POINT - HOW CAN YOU REFRAIN FROM BEING THE DOLL WHOSE"
type textarea "DIFFERENT CHOICE POINT - HOW CAN YOU REFRAIN FROM BEING THE DOLL WHOSE H"
type textarea "DIFFERENT CHOICE POINT - HOW CAN YOU REFRAIN FROM BEING THE DOLL WHOSE HE"
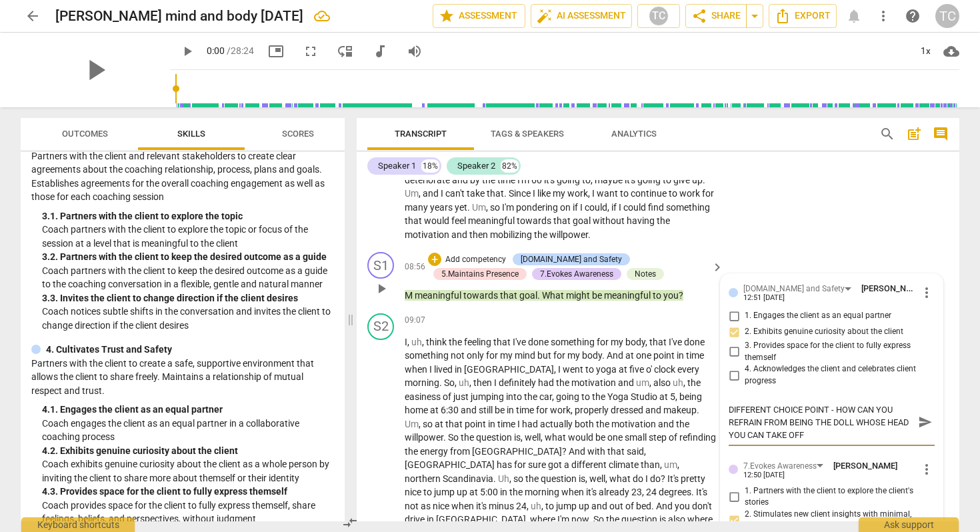
drag, startPoint x: 832, startPoint y: 421, endPoint x: 723, endPoint y: 395, distance: 112.4
click at [723, 395] on div "[DOMAIN_NAME] and Safety [PERSON_NAME] 12:51 [DATE] more_vert 1. Engages the cl…" at bounding box center [832, 512] width 222 height 477
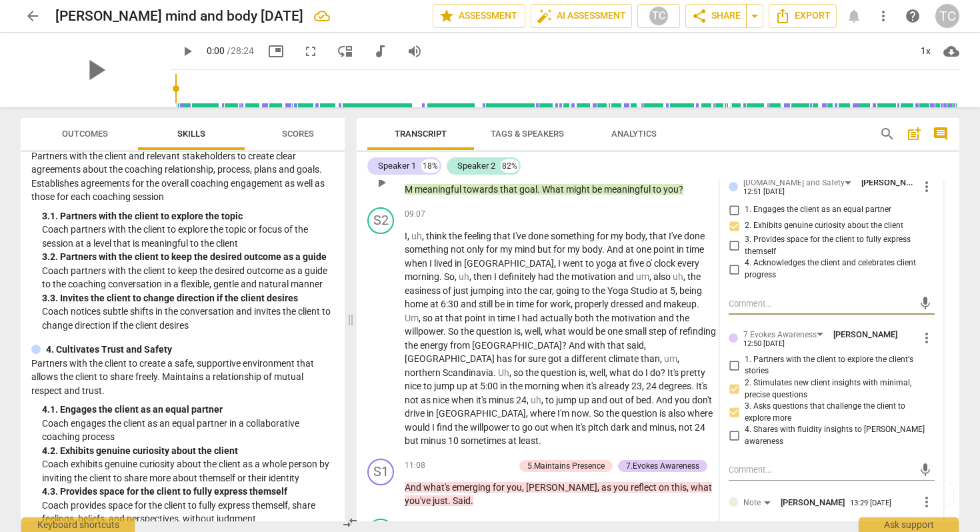
scroll to position [1930, 0]
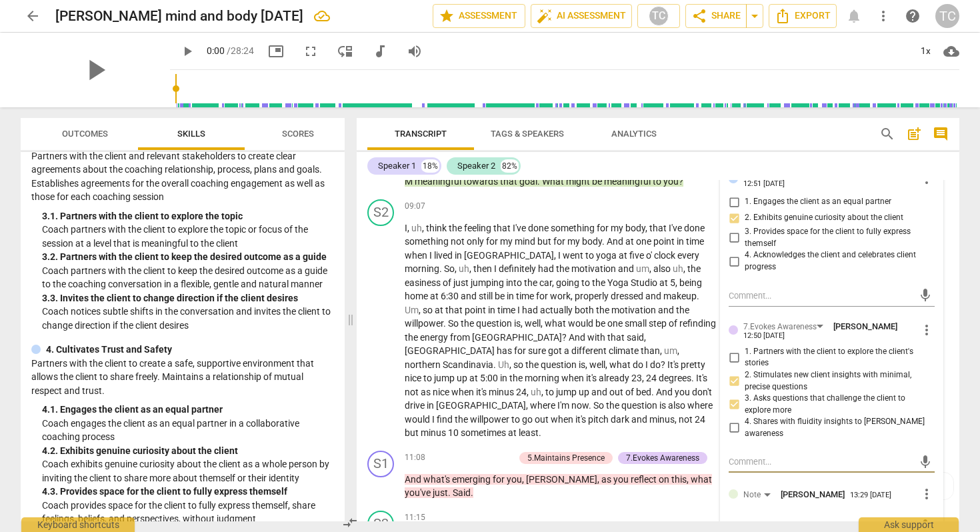
click at [858, 455] on textarea at bounding box center [821, 461] width 185 height 13
paste textarea "DIFFERENT CHOICE POINT - HOW CAN YOU REFRAIN FROM BEING THE DOLL WHOSE HEAD YOU…"
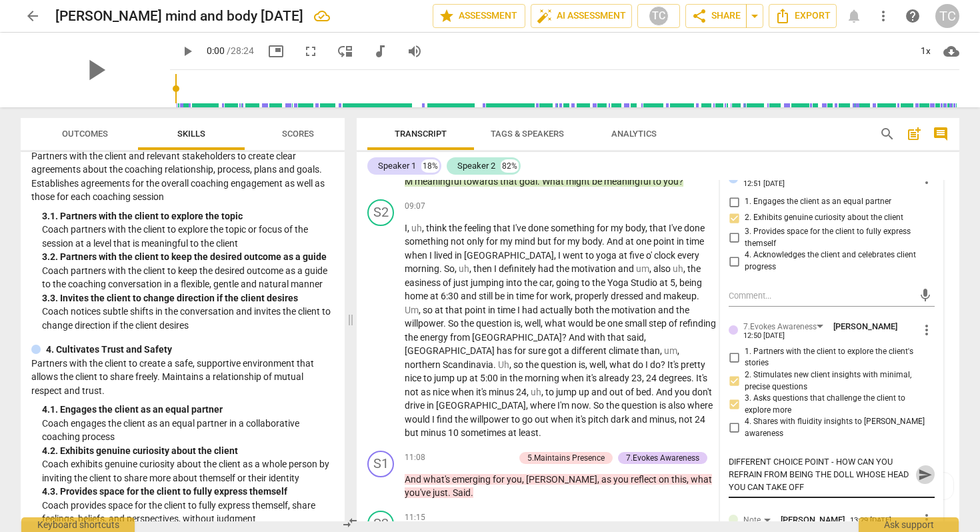
click at [918, 467] on span "send" at bounding box center [925, 474] width 15 height 15
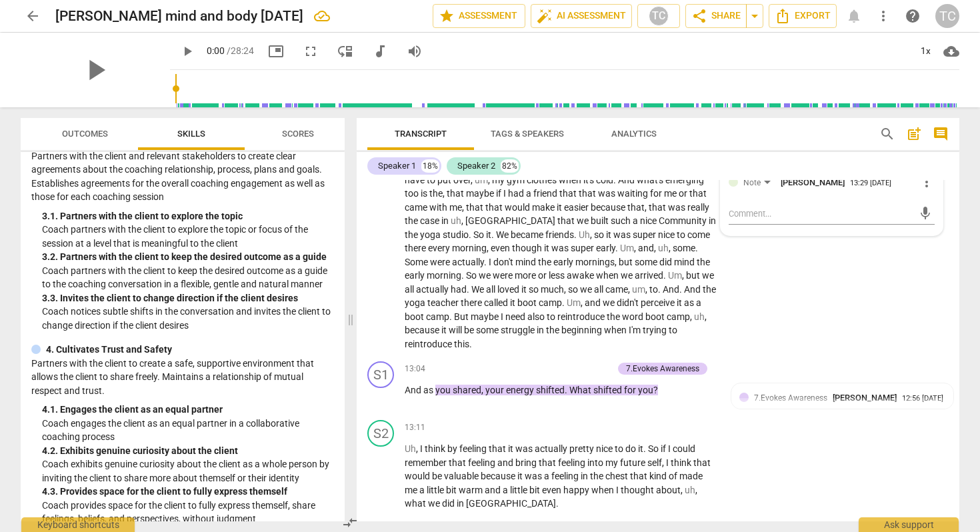
scroll to position [2349, 0]
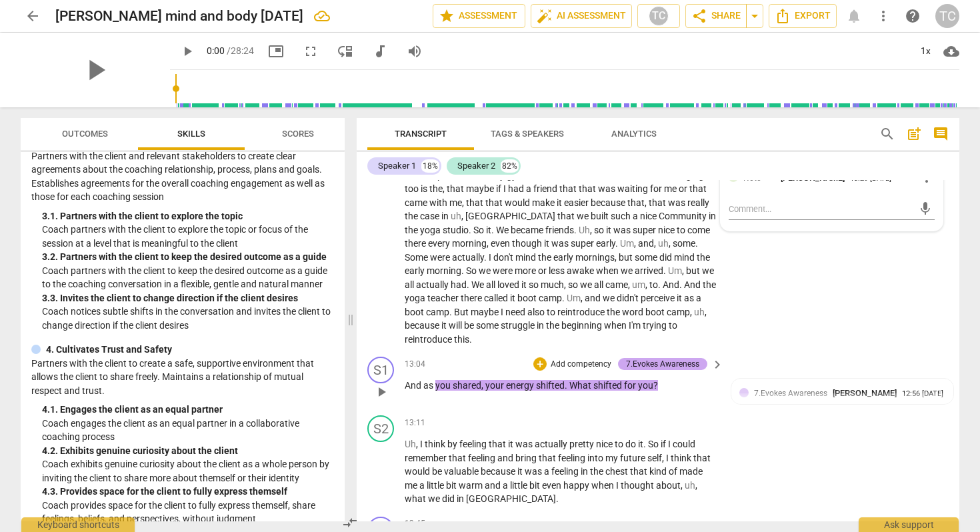
click at [659, 358] on div "7.Evokes Awareness" at bounding box center [662, 364] width 73 height 12
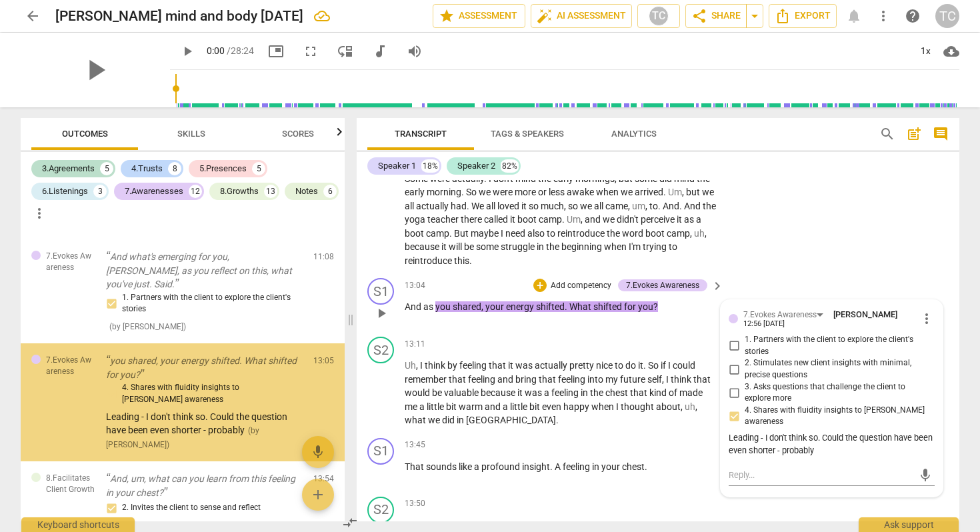
scroll to position [2483, 0]
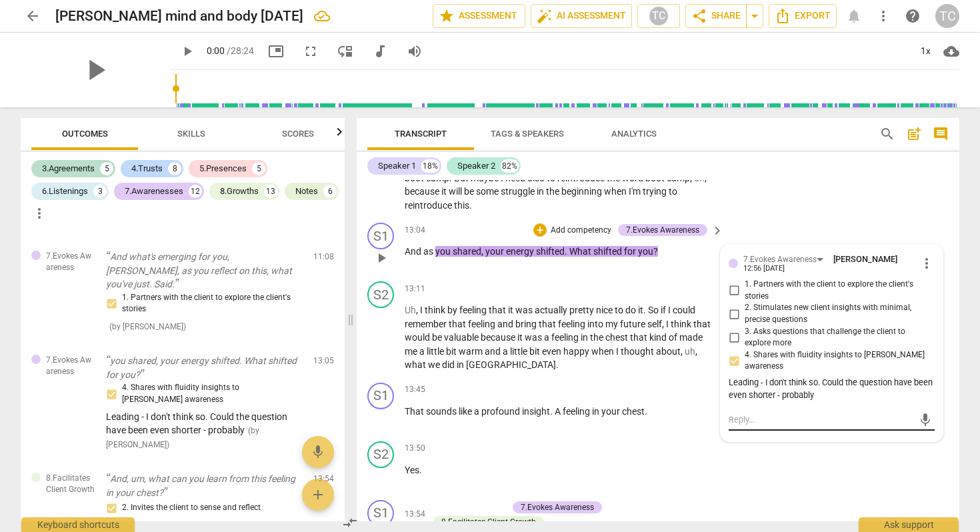
click at [786, 413] on textarea at bounding box center [821, 419] width 185 height 13
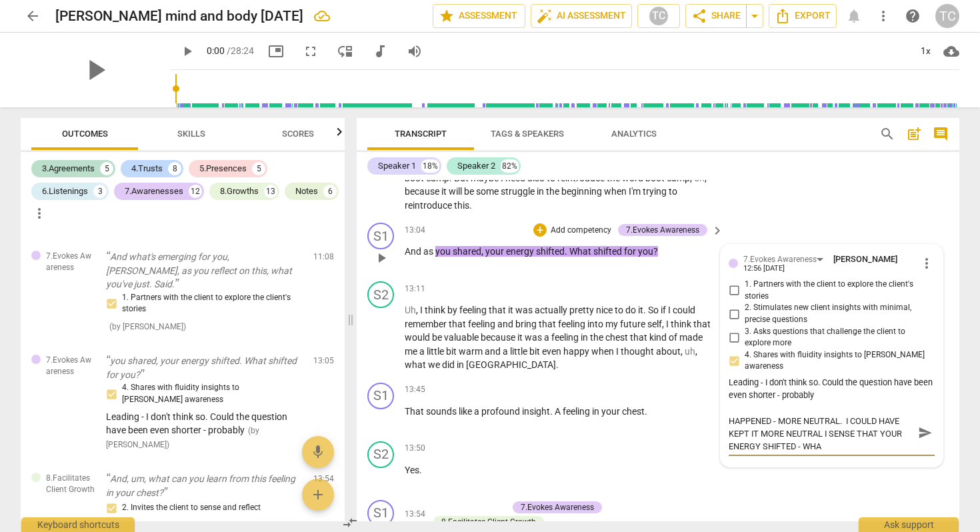
scroll to position [0, 0]
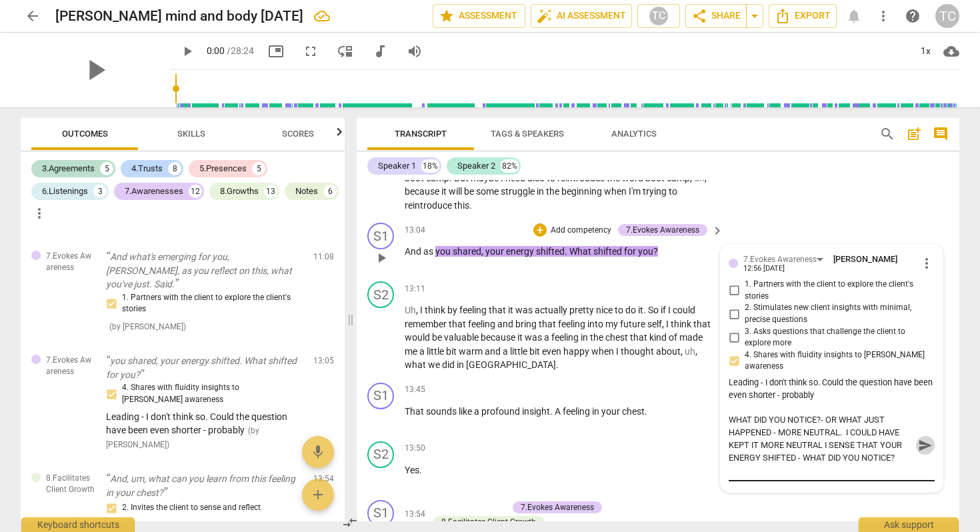
click at [923, 438] on span "send" at bounding box center [925, 445] width 15 height 15
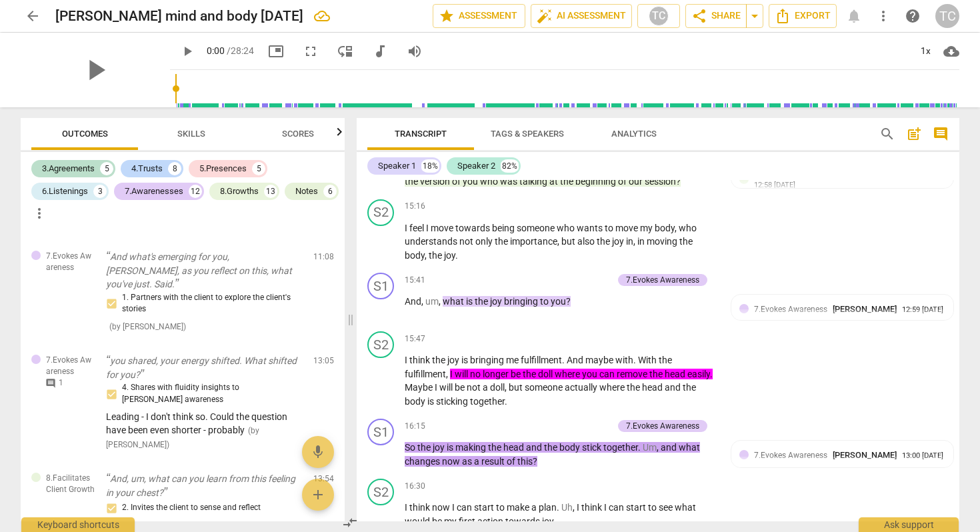
scroll to position [3125, 0]
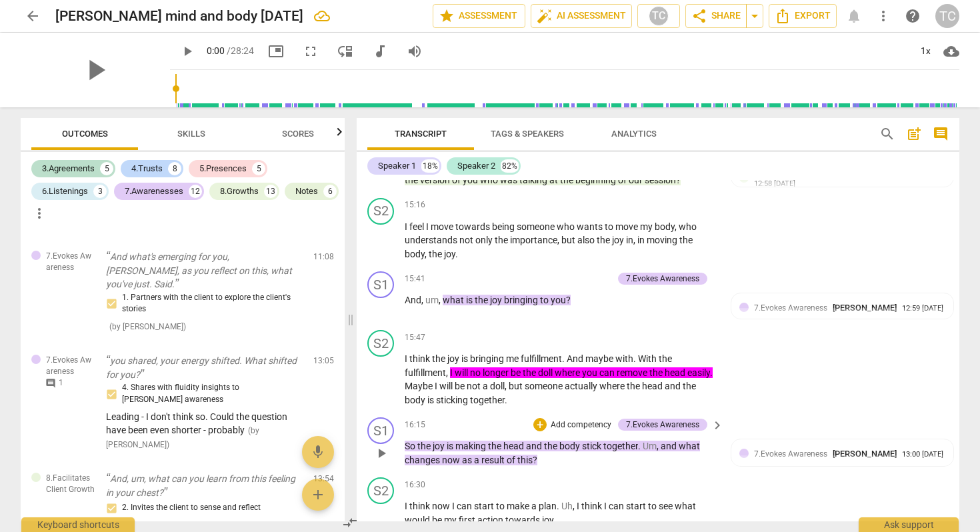
click at [421, 441] on span "the" at bounding box center [424, 446] width 15 height 11
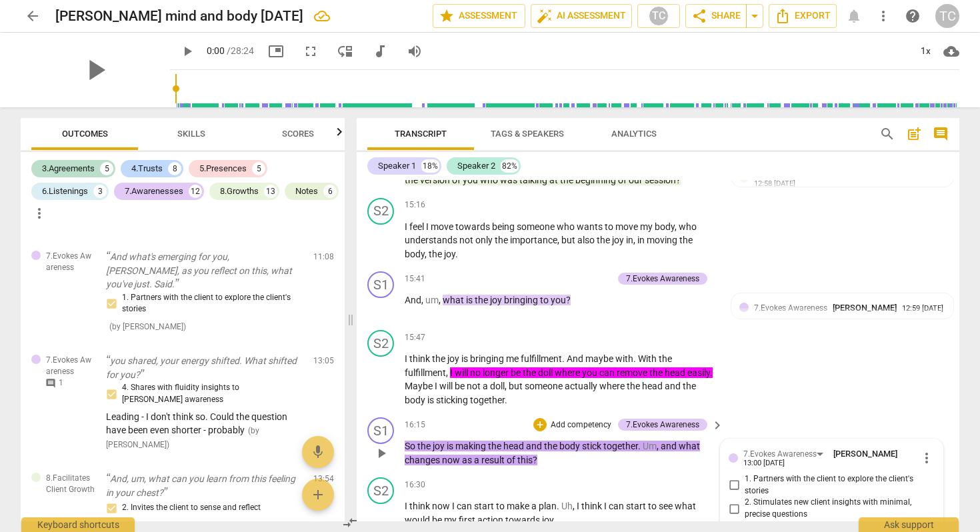
scroll to position [3329, 0]
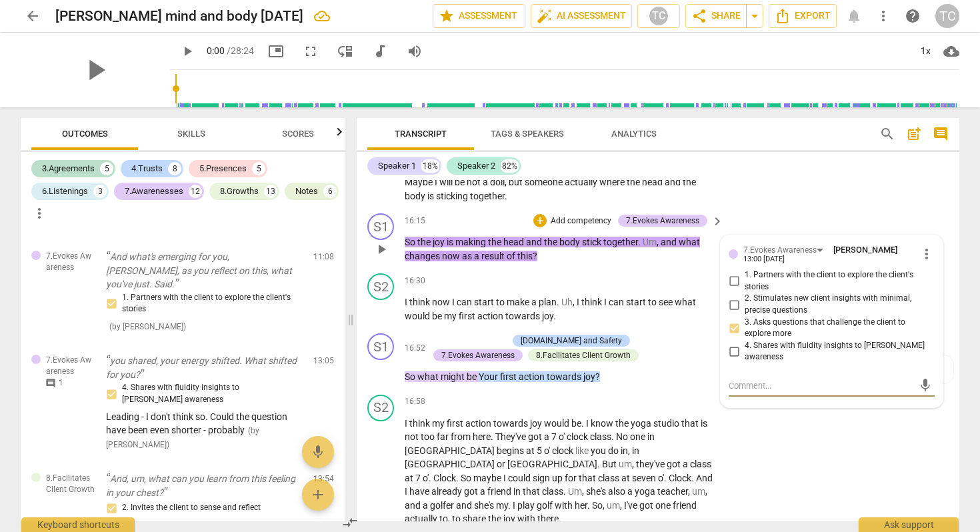
click at [384, 241] on span "play_arrow" at bounding box center [381, 249] width 16 height 16
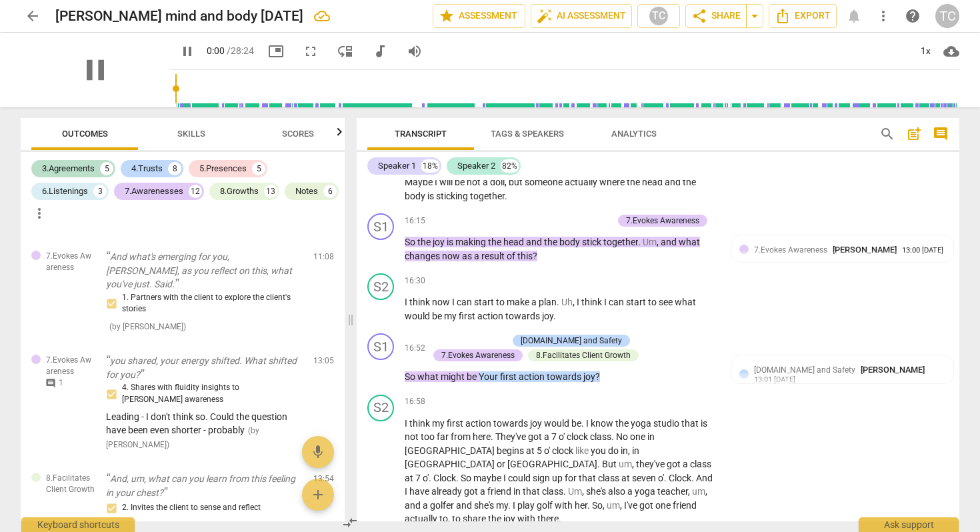
click at [415, 237] on span "So" at bounding box center [411, 242] width 13 height 11
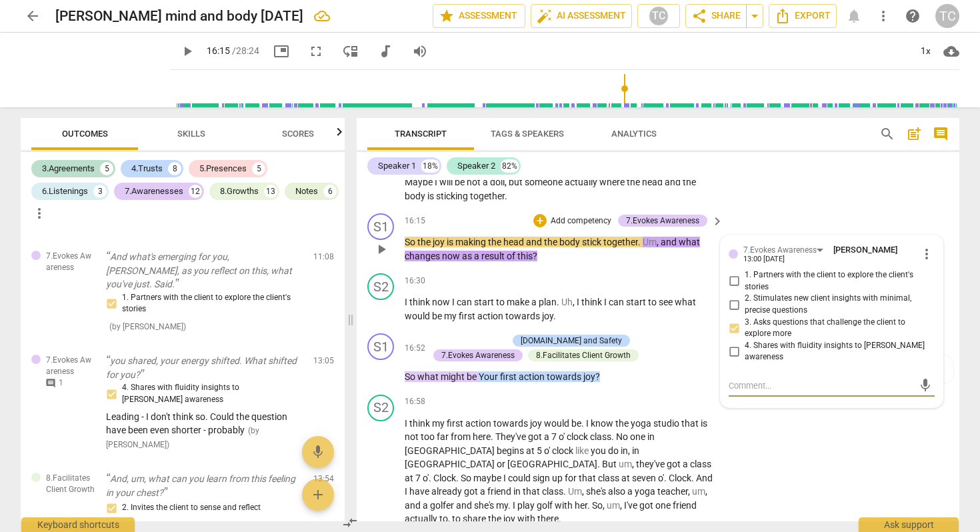
click at [377, 241] on span "play_arrow" at bounding box center [381, 249] width 16 height 16
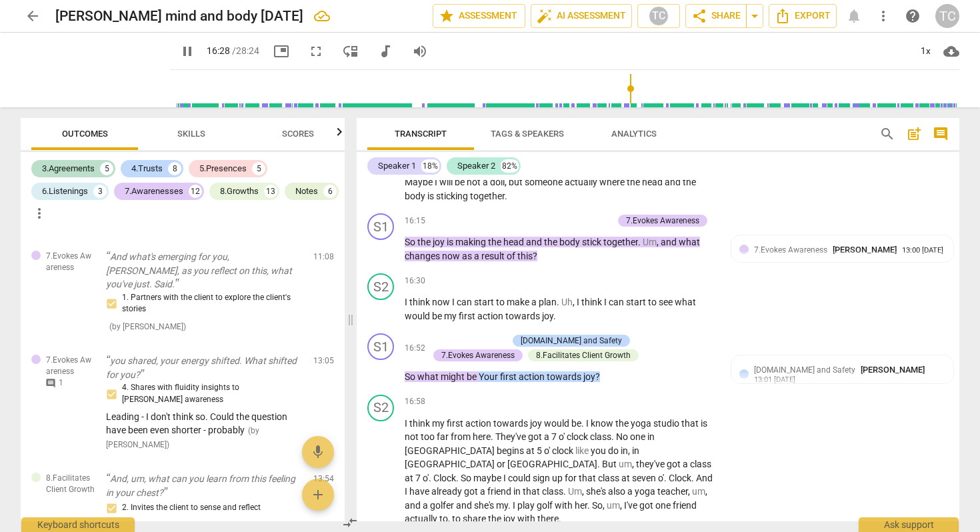
drag, startPoint x: 403, startPoint y: 212, endPoint x: 631, endPoint y: 215, distance: 228.6
click at [633, 215] on div "S1 play_arrow pause 16:15 + Add competency 7.Evokes Awareness keyboard_arrow_ri…" at bounding box center [658, 238] width 603 height 60
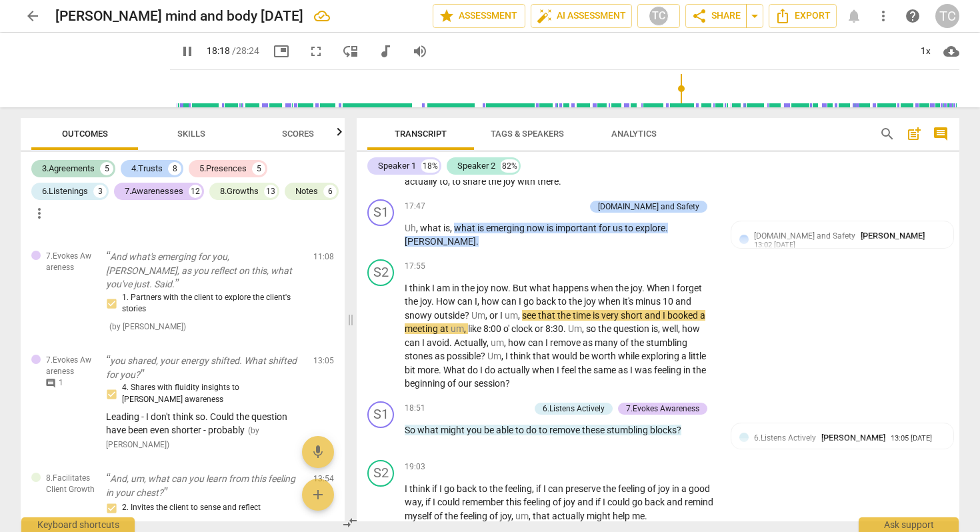
scroll to position [3665, 0]
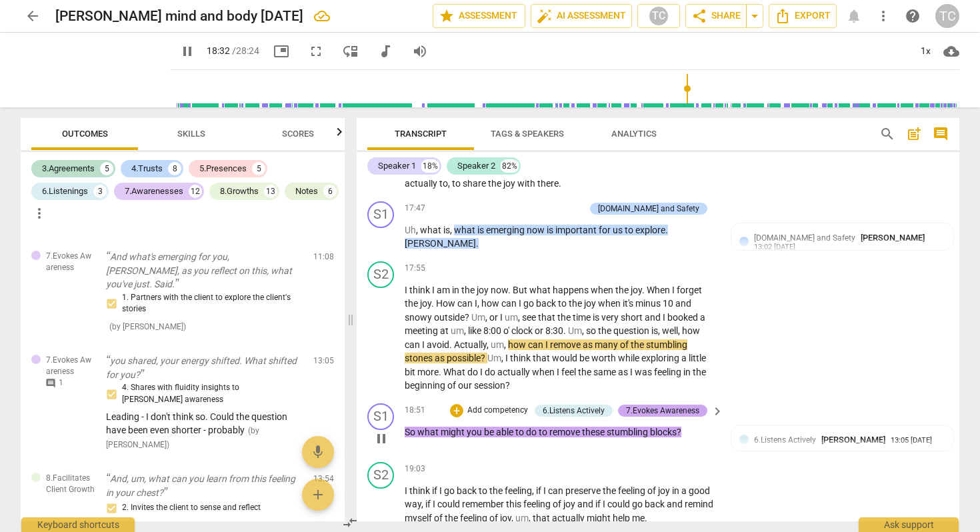
click at [637, 405] on div "7.Evokes Awareness" at bounding box center [662, 411] width 73 height 12
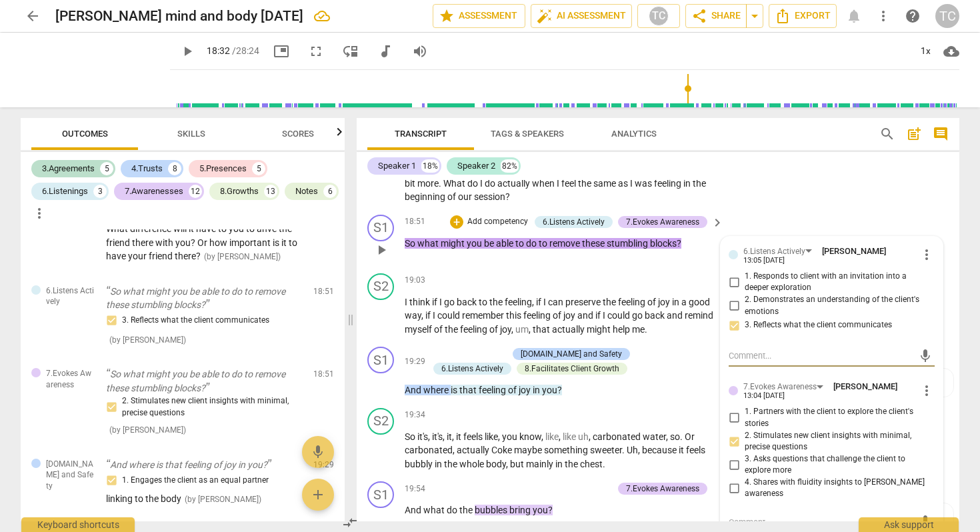
scroll to position [3863, 0]
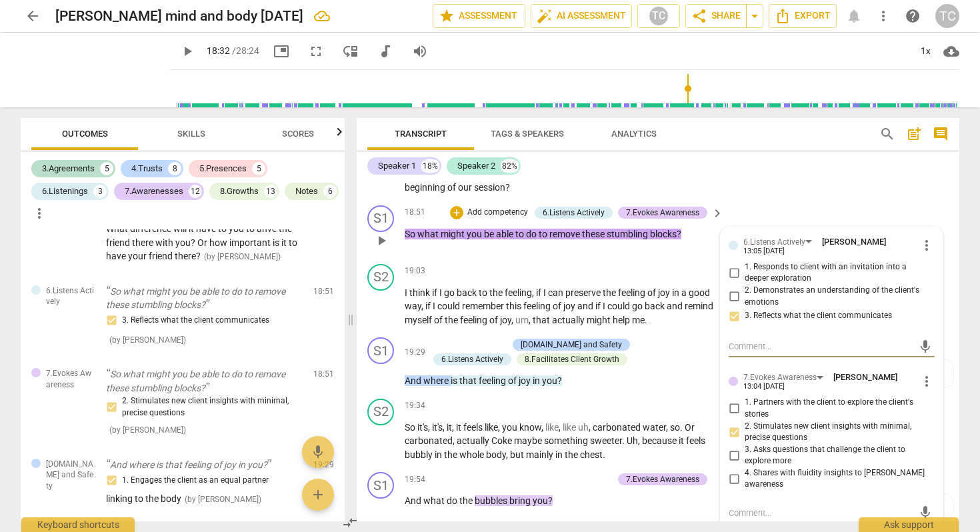
click at [735, 401] on input "1. Partners with the client to explore the client's stories" at bounding box center [733, 409] width 21 height 16
click at [663, 481] on div "S1 play_arrow pause 19:54 + Add competency 7.Evokes Awareness keyboard_arrow_ri…" at bounding box center [658, 496] width 603 height 59
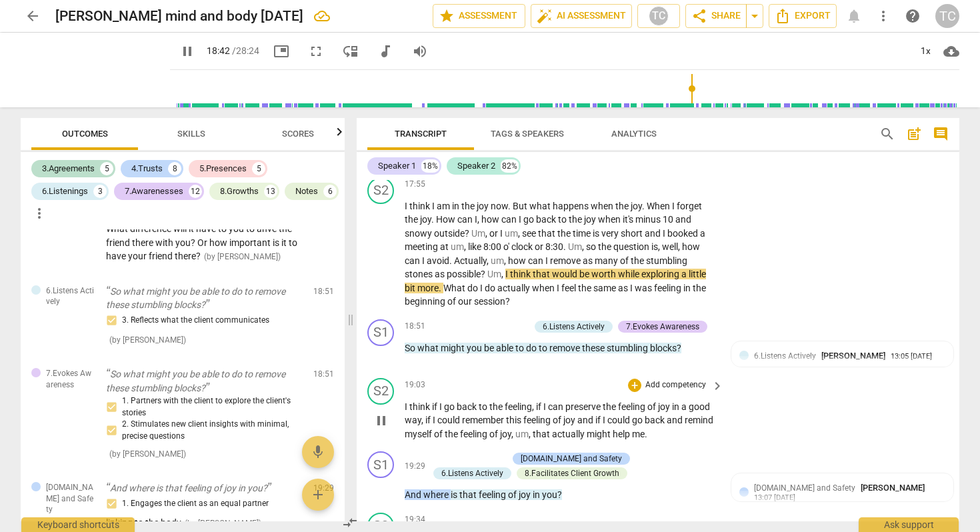
scroll to position [3753, 0]
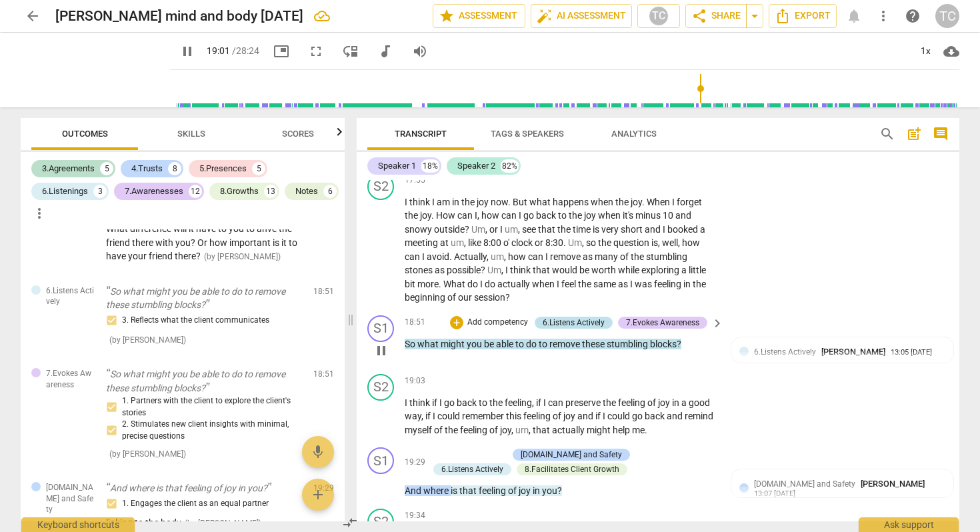
click at [591, 317] on div "6.Listens Actively" at bounding box center [574, 323] width 62 height 12
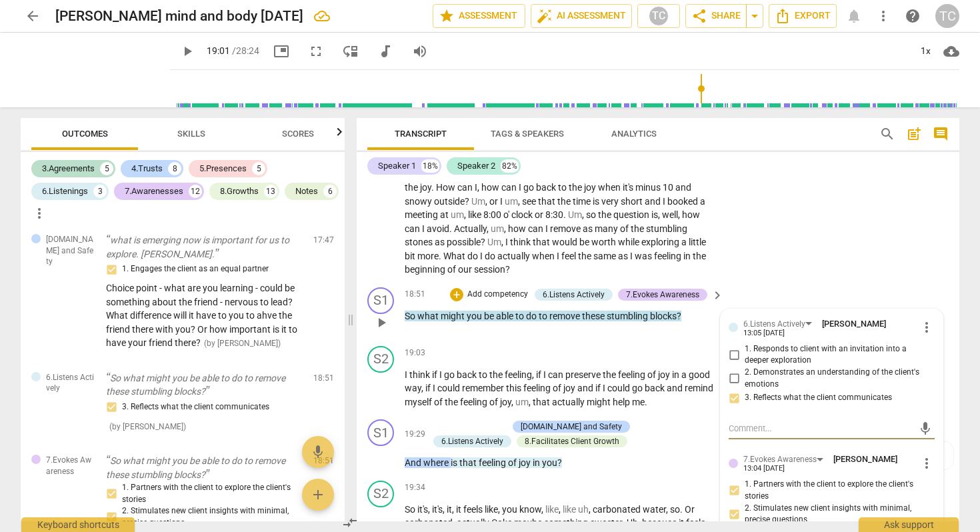
scroll to position [3782, 0]
click at [807, 421] on textarea at bounding box center [821, 427] width 185 height 13
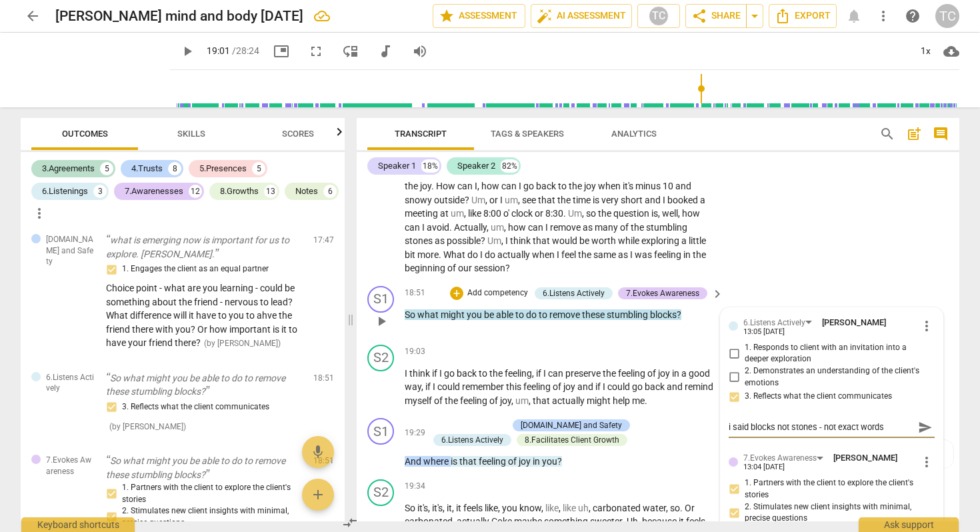
click at [920, 420] on span "send" at bounding box center [925, 427] width 15 height 15
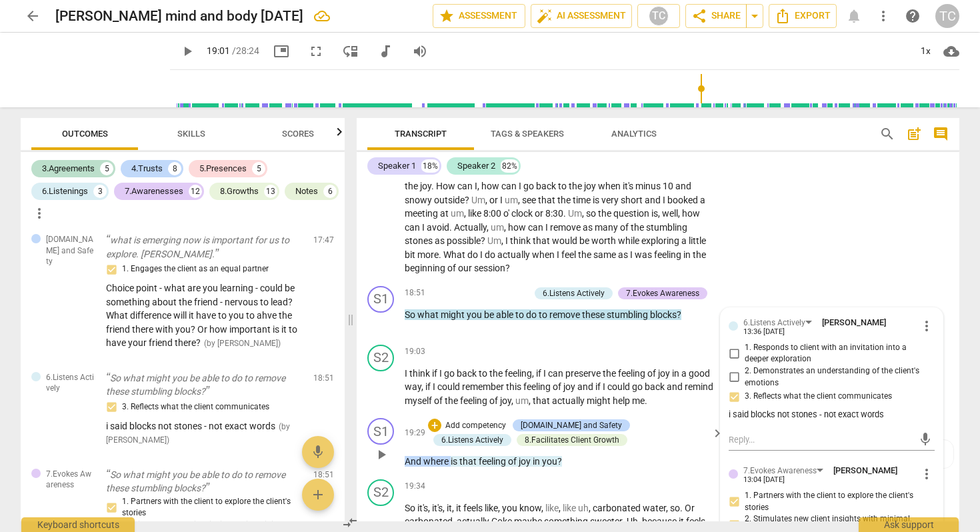
click at [373, 447] on span "play_arrow" at bounding box center [381, 455] width 16 height 16
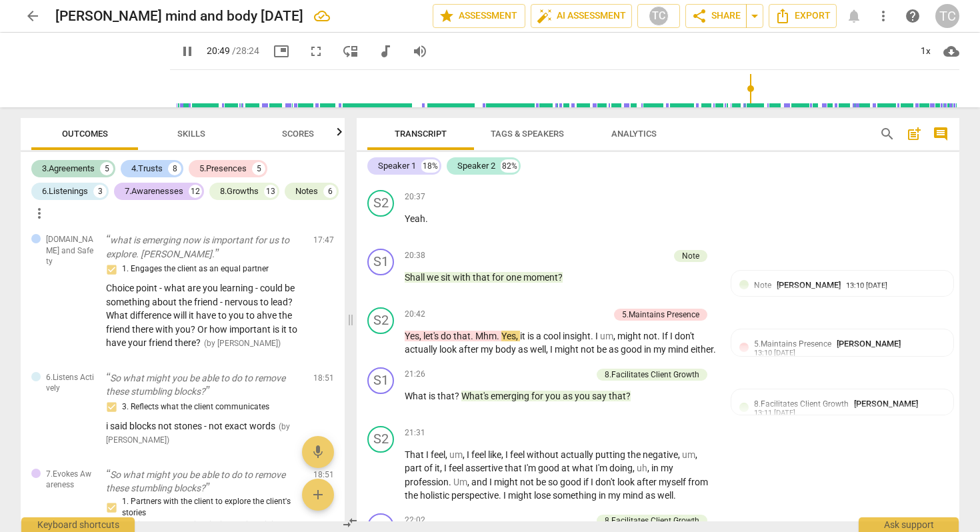
scroll to position [4458, 0]
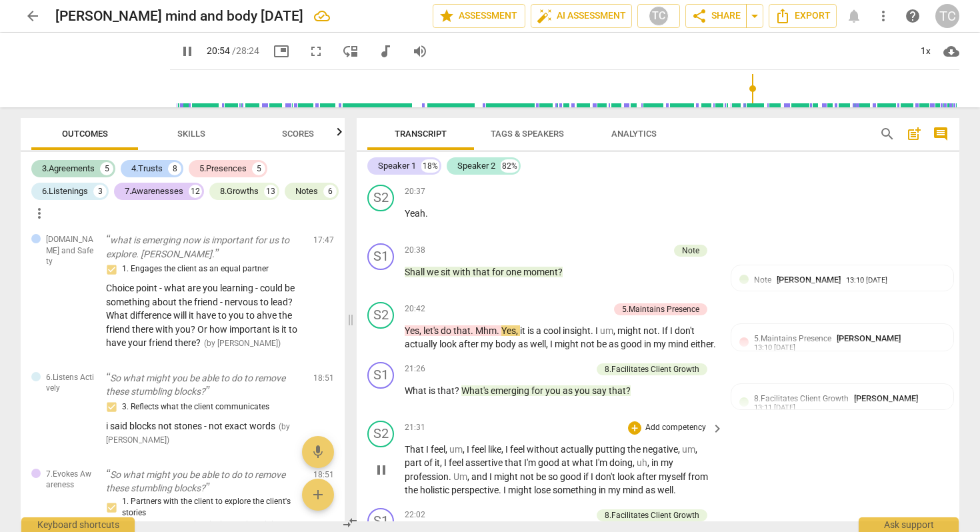
click at [389, 462] on span "pause" at bounding box center [381, 470] width 16 height 16
click at [387, 462] on span "play_arrow" at bounding box center [381, 470] width 16 height 16
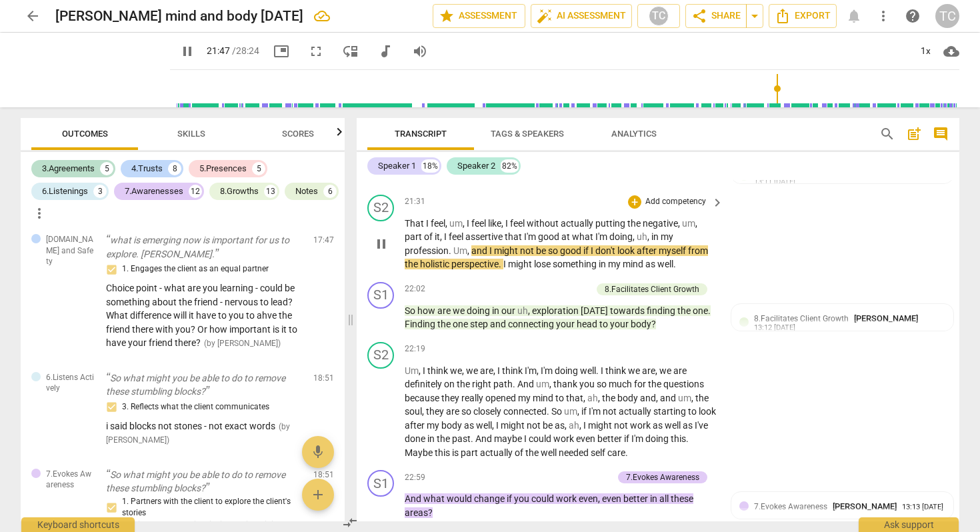
scroll to position [4685, 0]
click at [381, 235] on span "pause" at bounding box center [381, 243] width 16 height 16
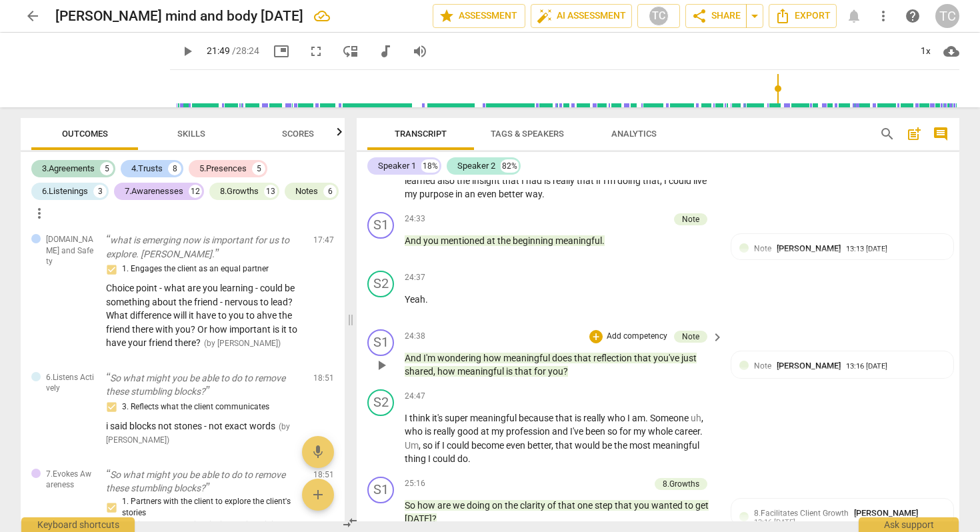
scroll to position [5348, 0]
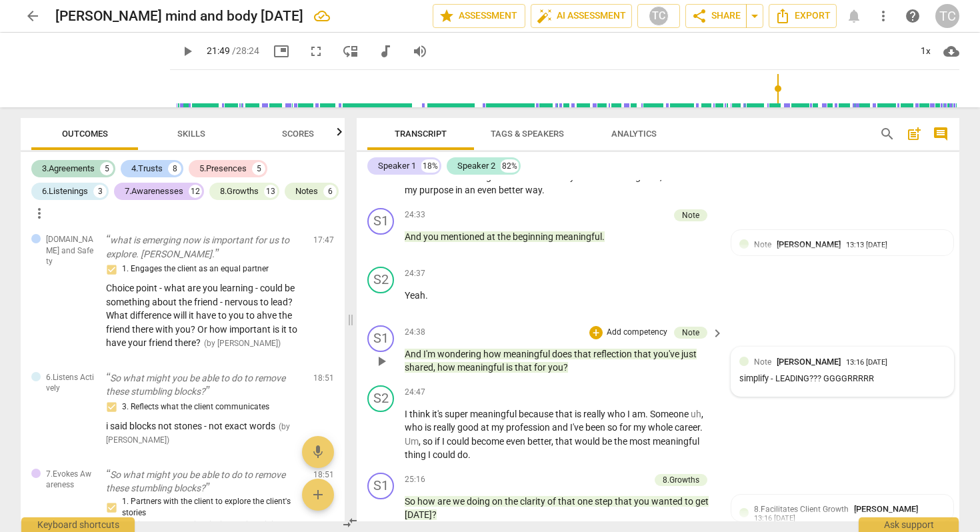
click at [744, 357] on div at bounding box center [743, 361] width 9 height 9
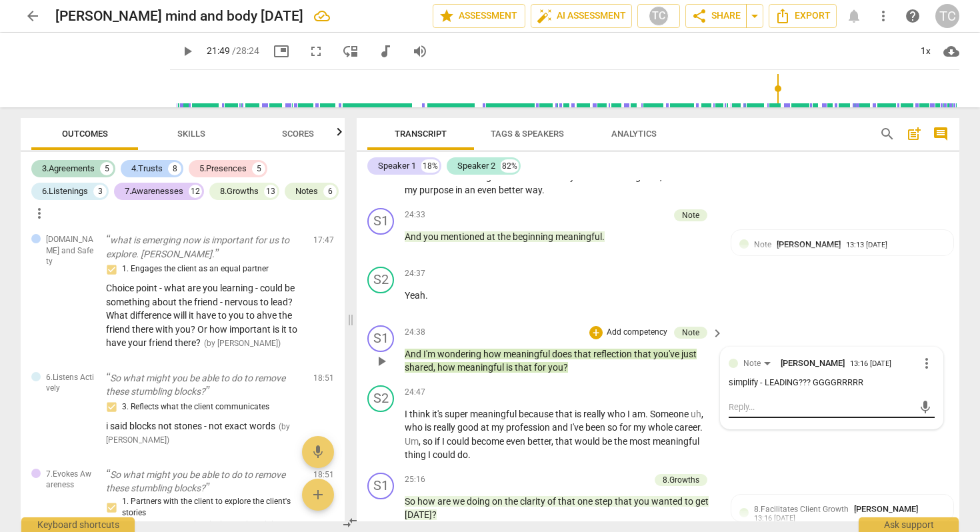
click at [809, 397] on div "mic" at bounding box center [832, 407] width 206 height 21
click at [780, 401] on textarea at bounding box center [821, 407] width 185 height 13
drag, startPoint x: 834, startPoint y: 377, endPoint x: 735, endPoint y: 351, distance: 102.8
click at [734, 355] on div "Note [PERSON_NAME] 13:16 [DATE] more_vert simplify - LEADING??? GGGGRRRRR OR is…" at bounding box center [832, 388] width 206 height 66
click at [921, 355] on span "more_vert" at bounding box center [926, 363] width 16 height 16
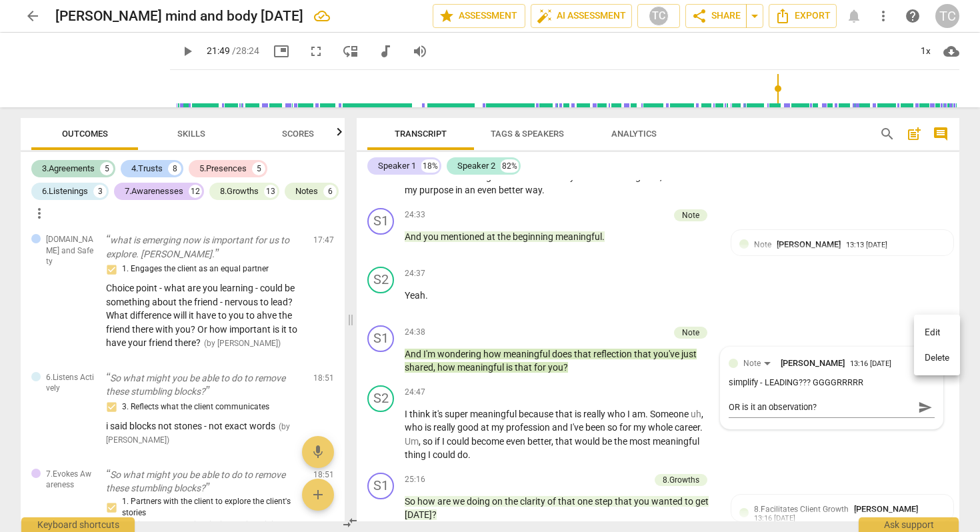
click at [910, 268] on div at bounding box center [490, 266] width 980 height 532
click at [924, 400] on span "send" at bounding box center [925, 407] width 15 height 15
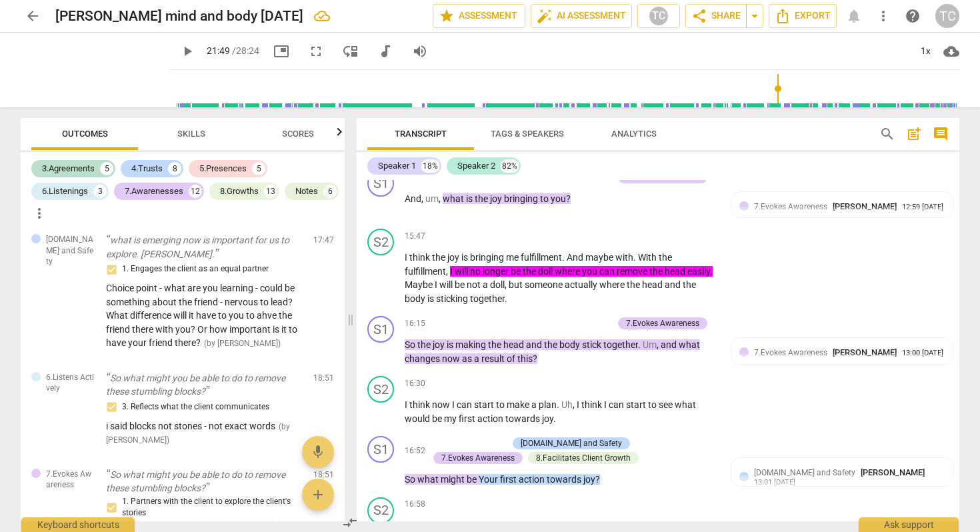
scroll to position [3183, 0]
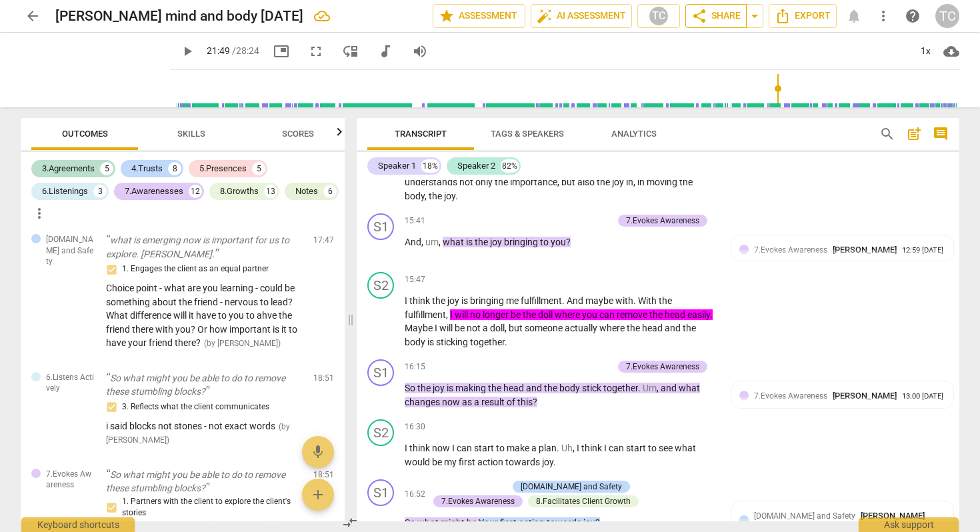
click at [713, 7] on button "share Share" at bounding box center [715, 16] width 61 height 24
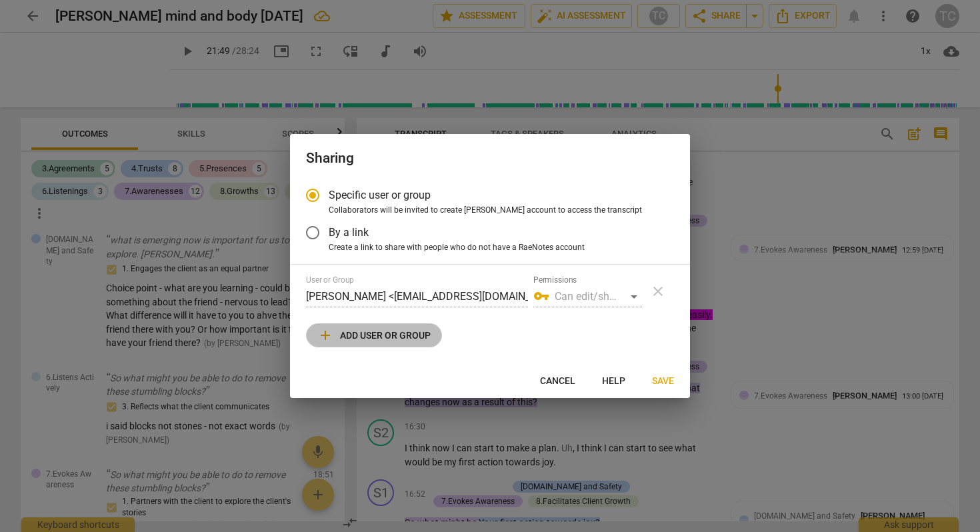
click at [382, 334] on span "add Add user or group" at bounding box center [373, 335] width 113 height 16
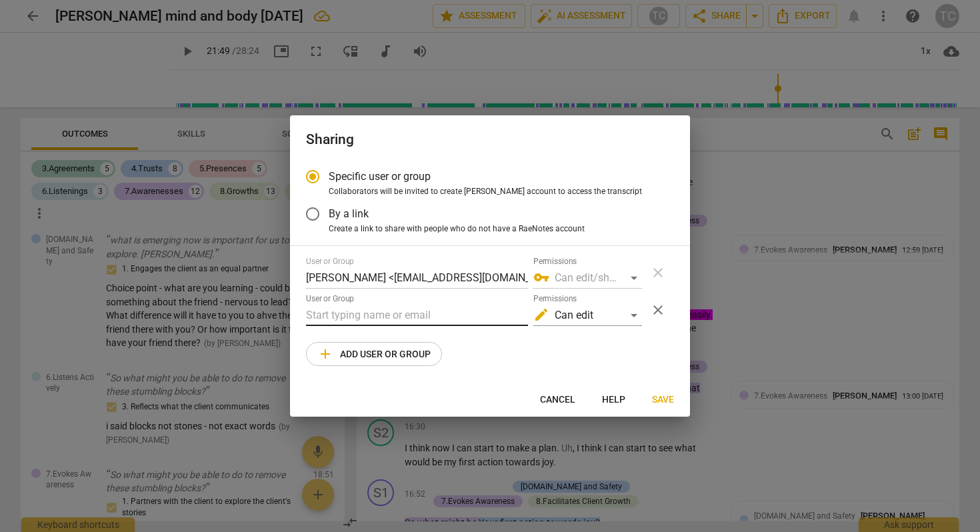
click at [383, 319] on input "text" at bounding box center [417, 315] width 222 height 21
paste input "[PERSON_NAME][EMAIL_ADDRESS][DOMAIN_NAME]"
click at [565, 355] on div "User or Group [PERSON_NAME] <[EMAIL_ADDRESS][DOMAIN_NAME]> Permissions vpn_key …" at bounding box center [490, 311] width 368 height 109
click at [671, 389] on button "Save" at bounding box center [662, 399] width 43 height 24
